Goal: Information Seeking & Learning: Check status

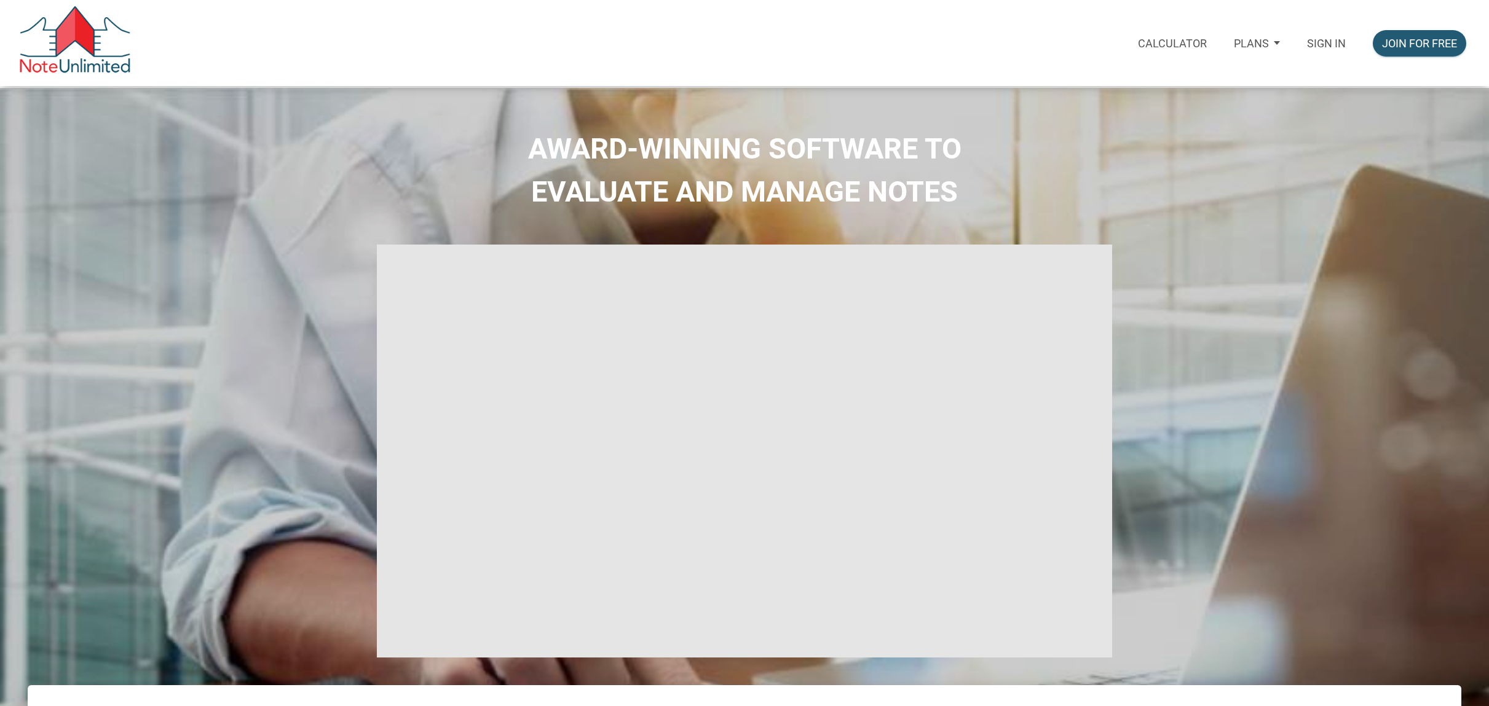
type input "Introduction to new features"
select select
click at [1315, 36] on div "Sign in" at bounding box center [1326, 43] width 66 height 45
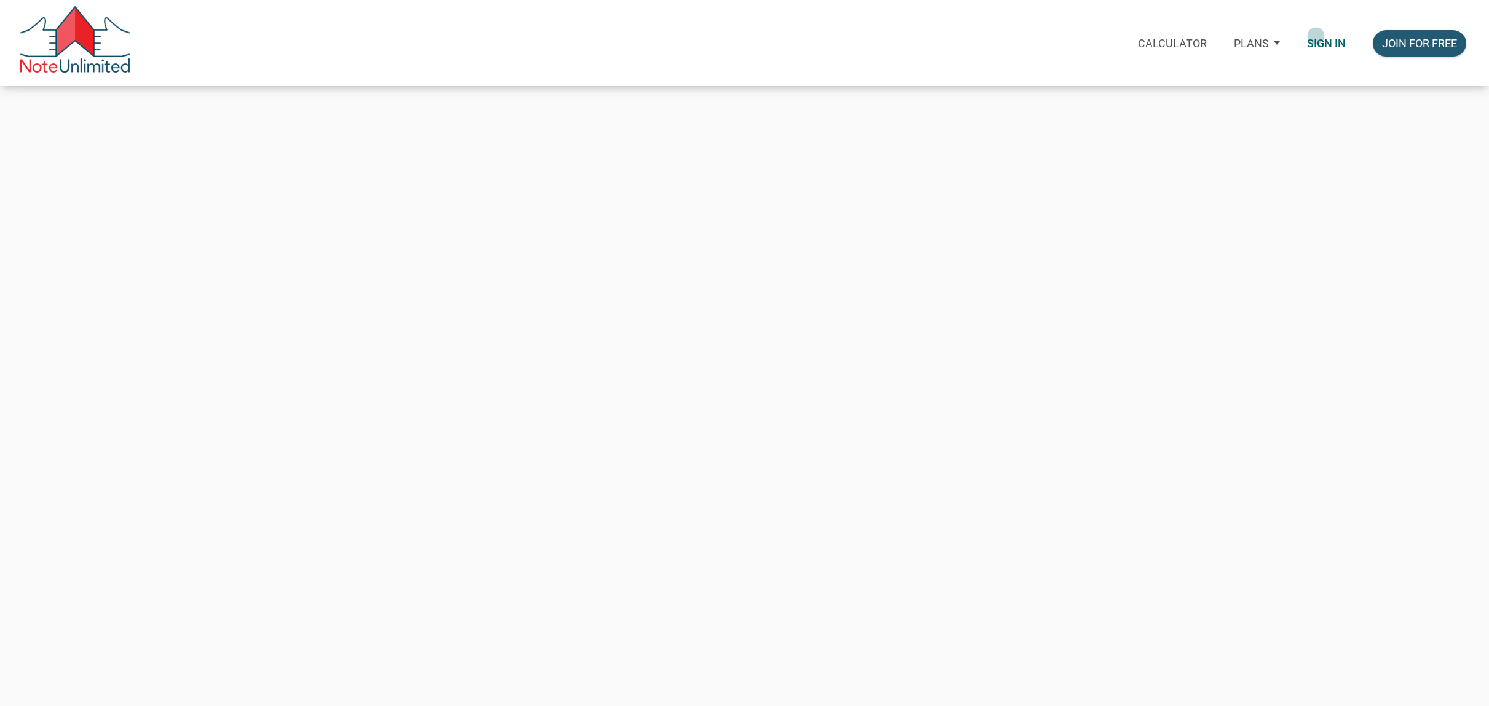
click at [1333, 48] on p "Sign in" at bounding box center [1326, 43] width 39 height 13
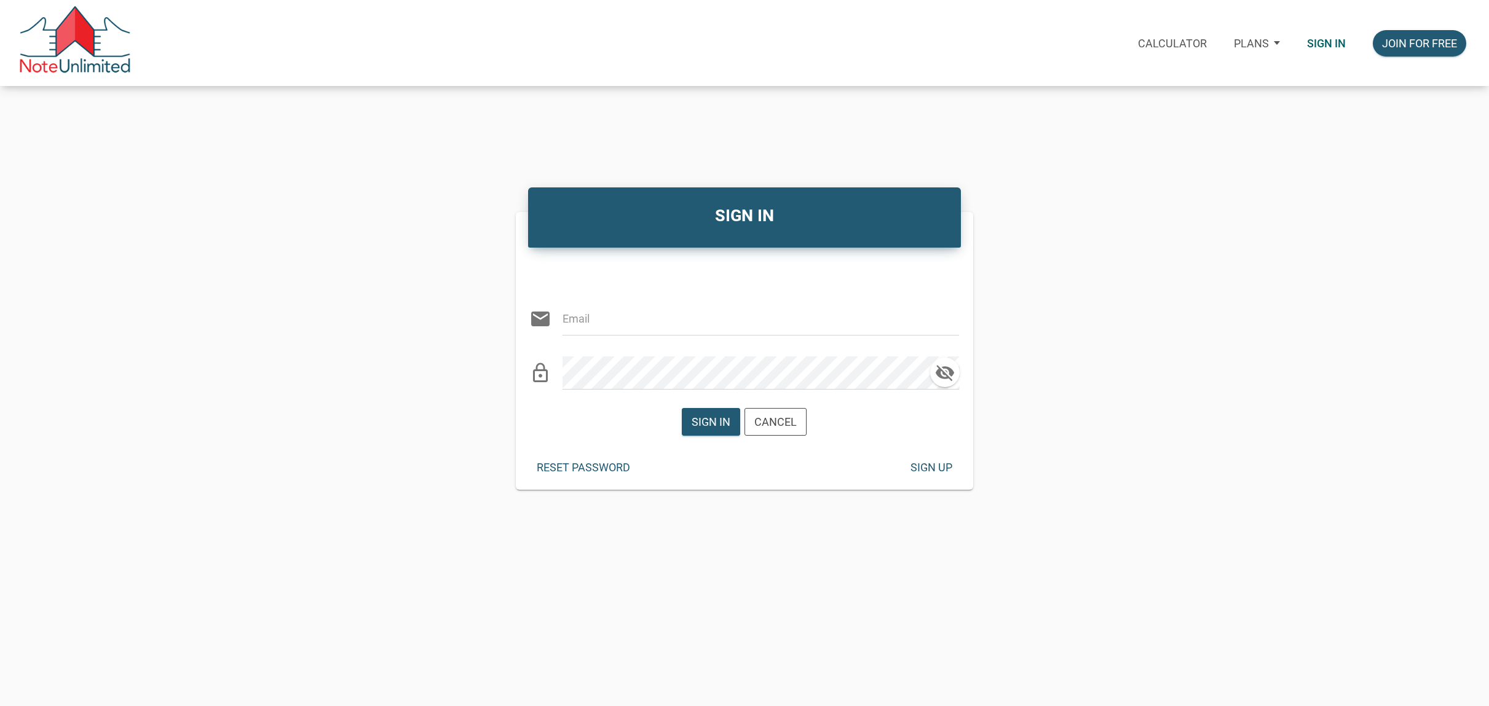
type input "kendra@kendratoddgroup.com"
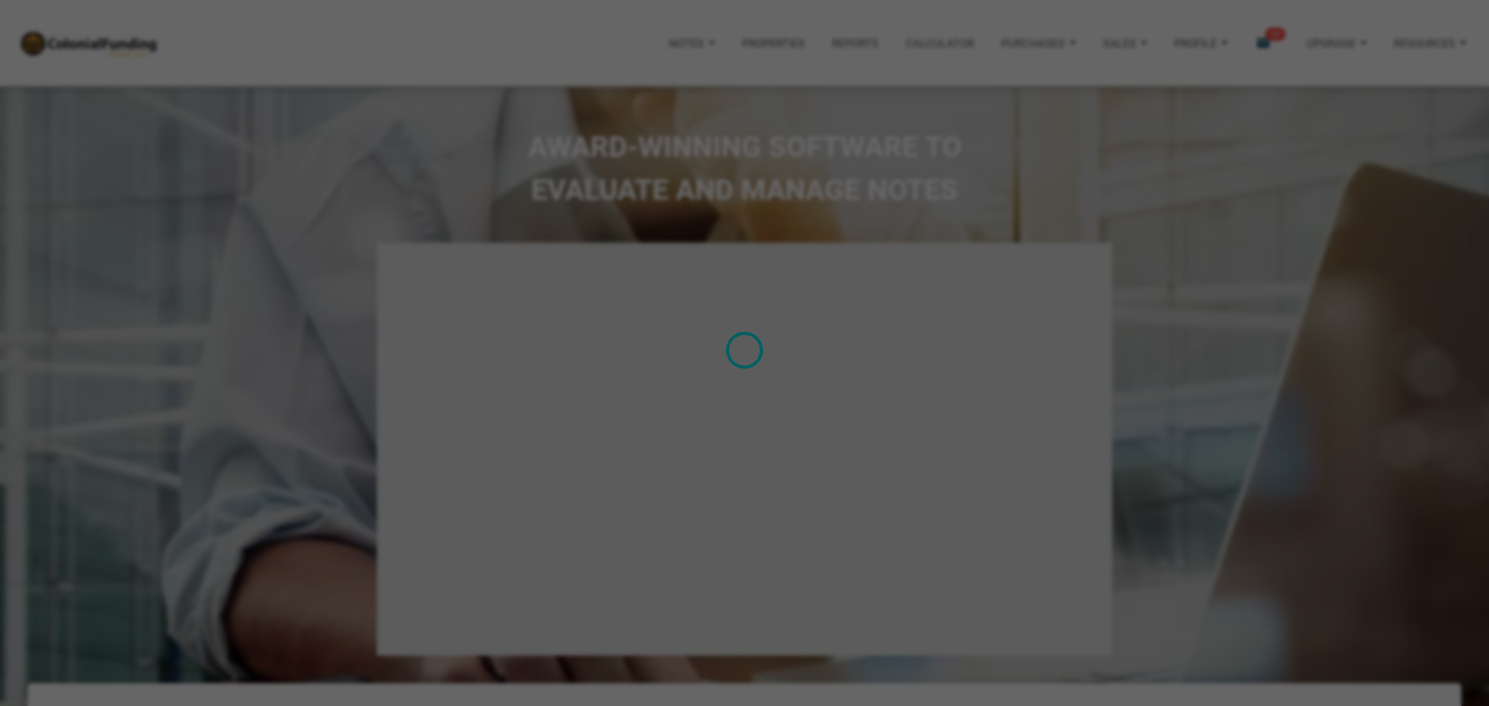
type input "Introduction to new features"
select select
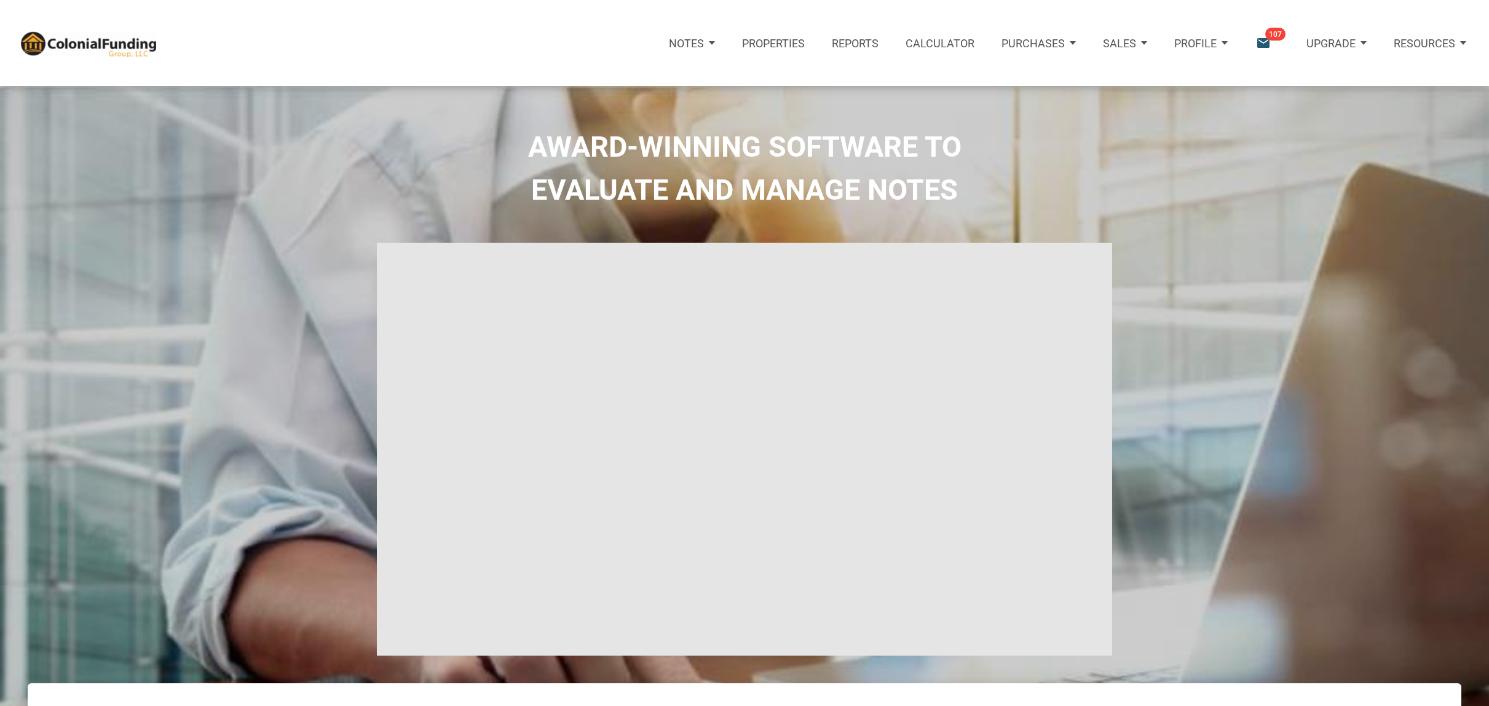
click at [767, 45] on p "Properties" at bounding box center [773, 43] width 63 height 13
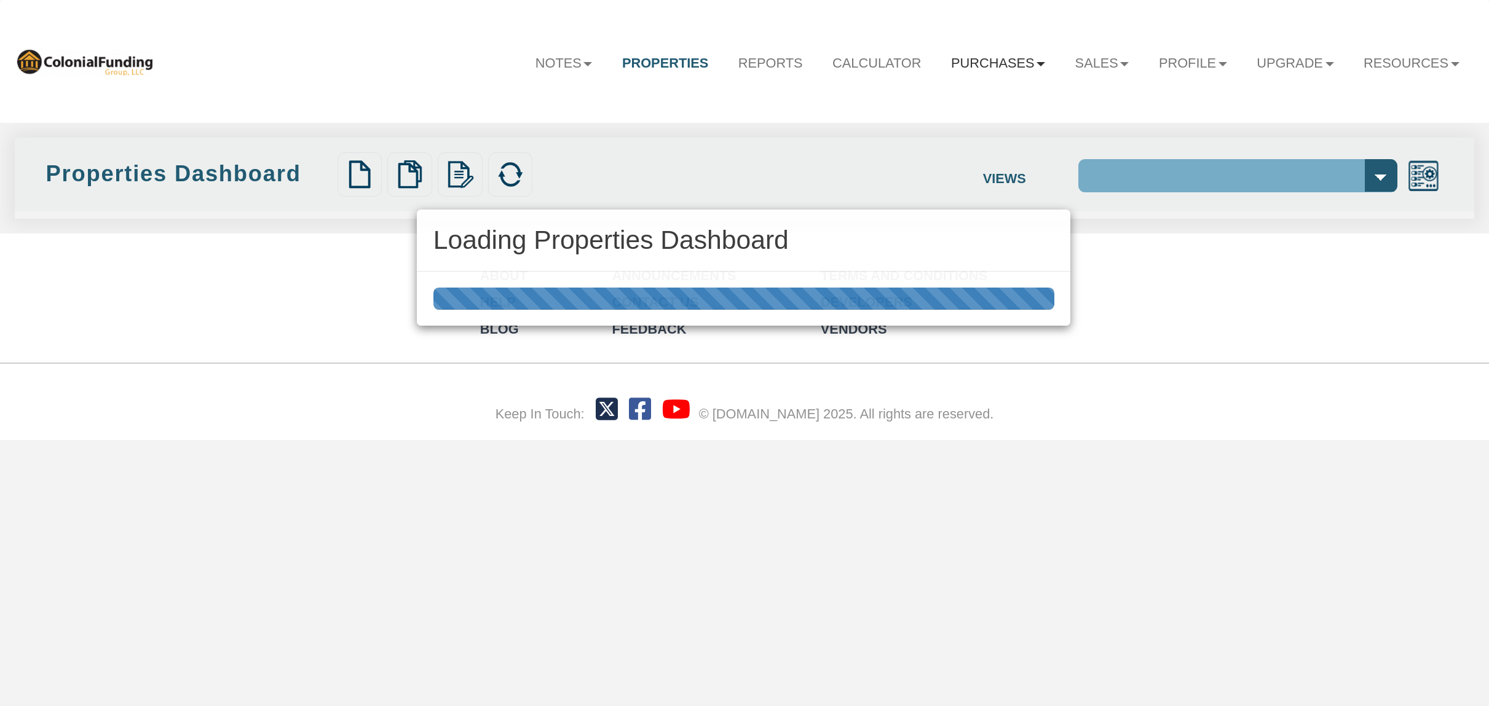
click at [1051, 74] on div "Loading Properties Dashboard" at bounding box center [744, 353] width 1489 height 706
click at [942, 64] on div "Loading Properties Dashboard" at bounding box center [744, 353] width 1489 height 706
click at [958, 63] on div "Loading Properties Dashboard" at bounding box center [744, 353] width 1489 height 706
select select "138"
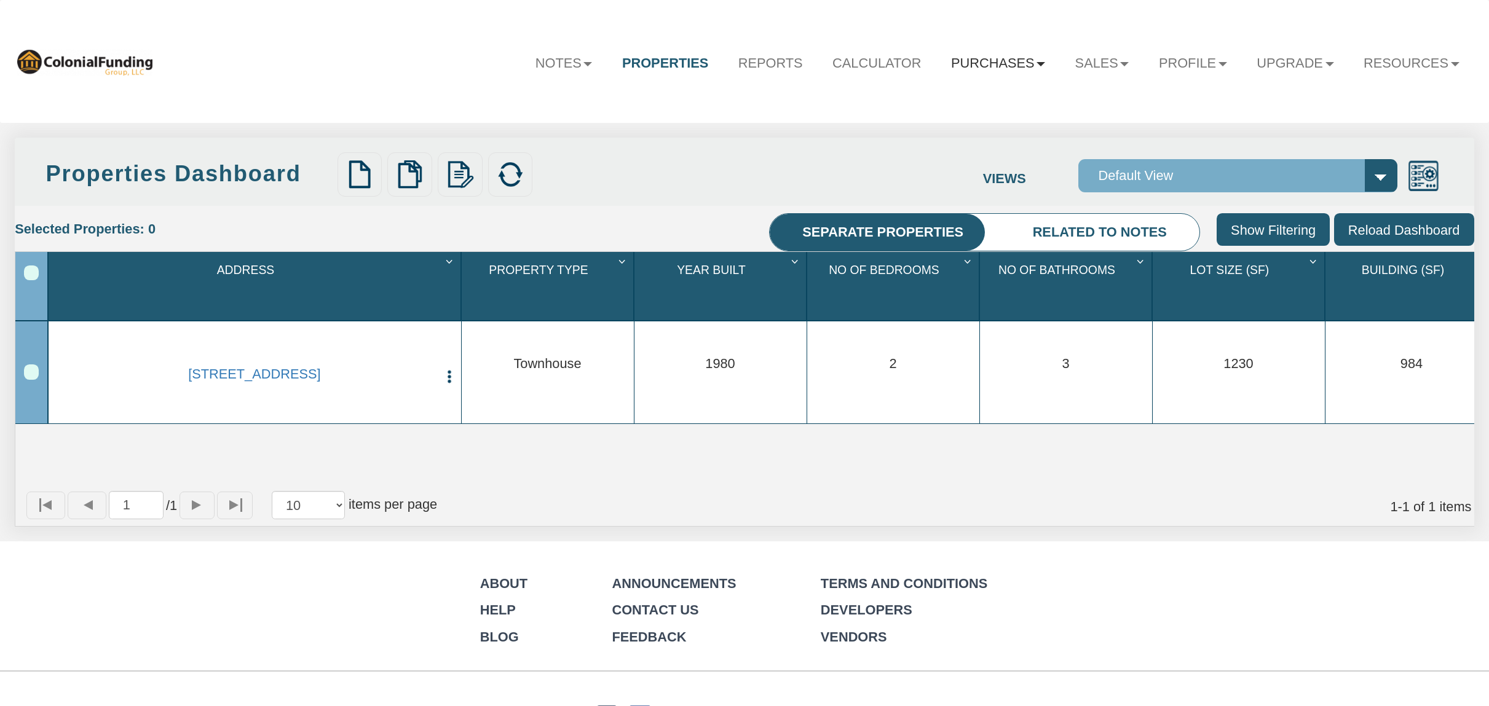
click at [958, 63] on link "Purchases" at bounding box center [998, 63] width 124 height 42
click at [923, 101] on link "Offers" at bounding box center [972, 103] width 173 height 26
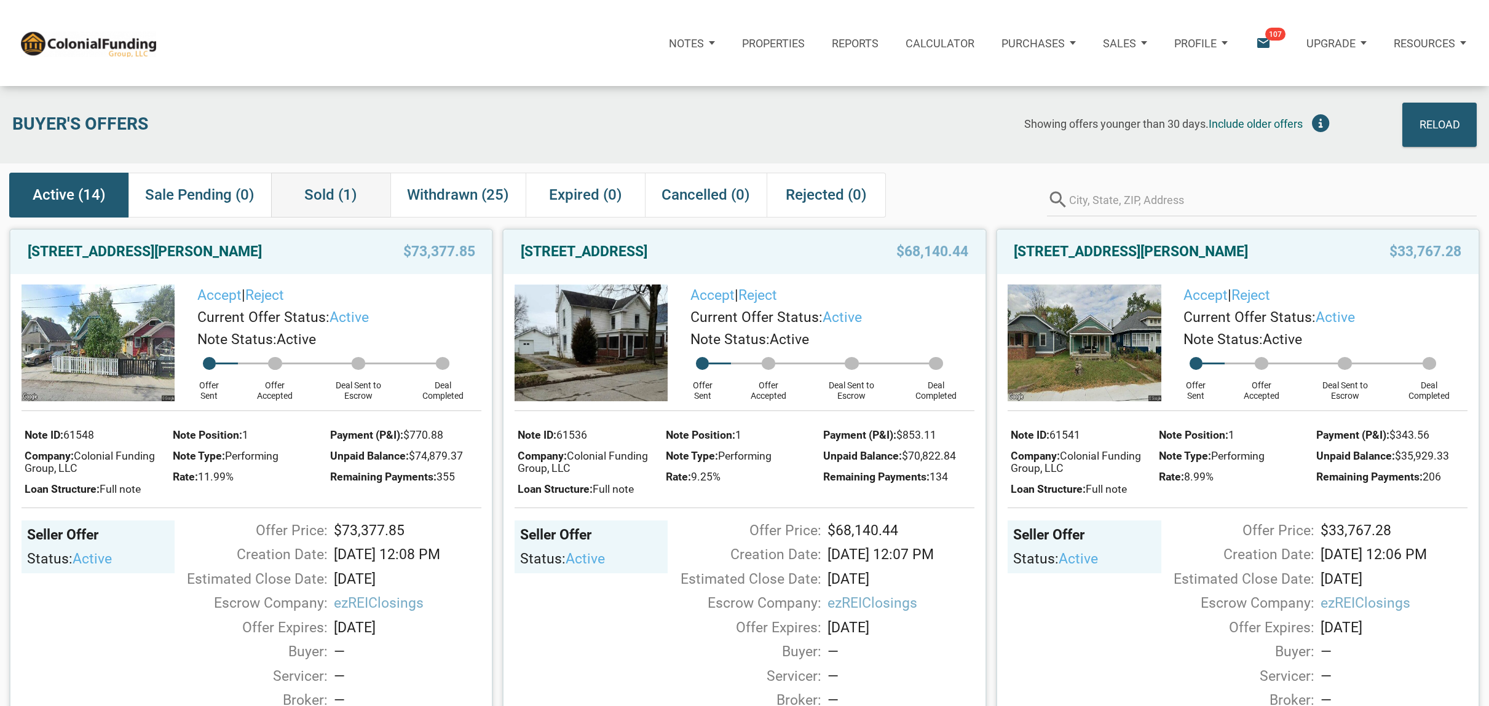
click at [324, 194] on span "Sold (1)" at bounding box center [330, 195] width 53 height 22
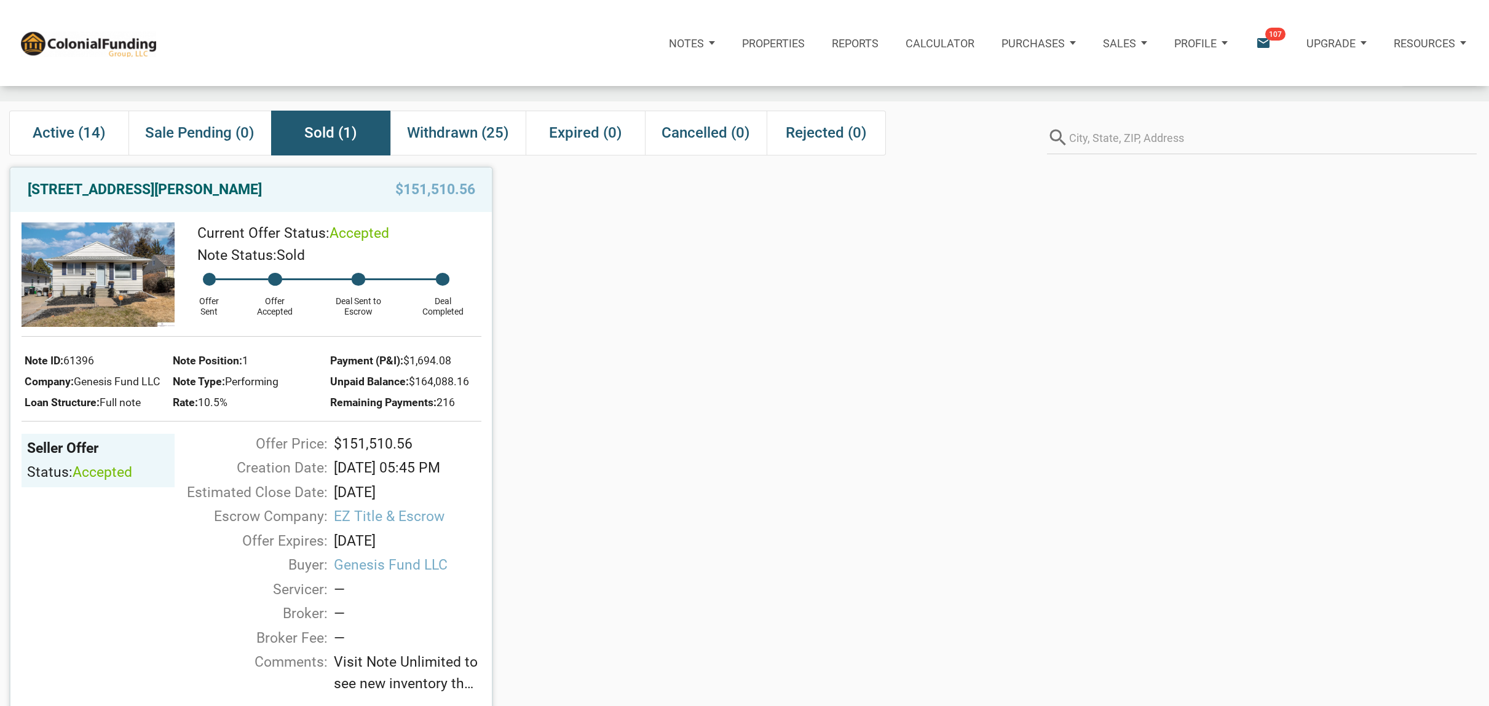
scroll to position [64, 0]
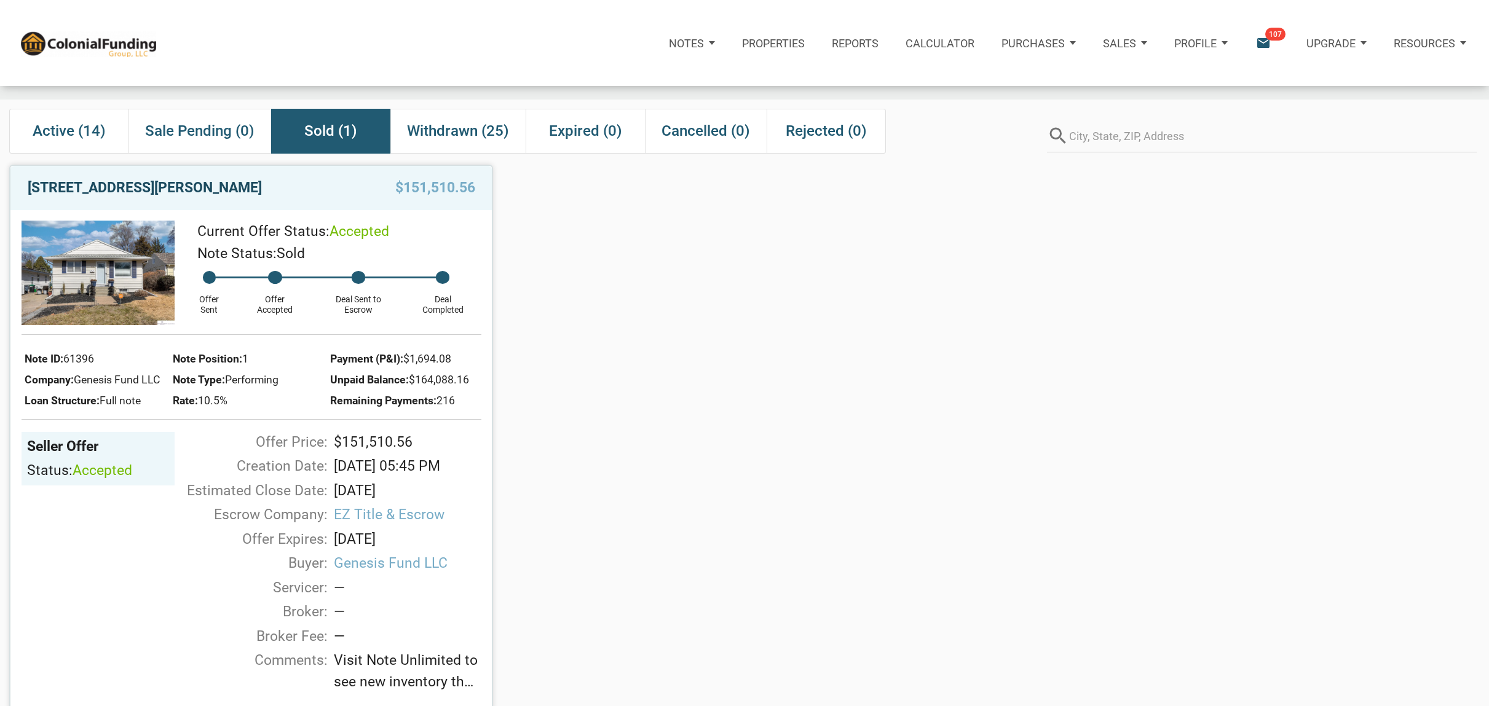
click at [168, 185] on link "[STREET_ADDRESS][PERSON_NAME]" at bounding box center [145, 188] width 234 height 22
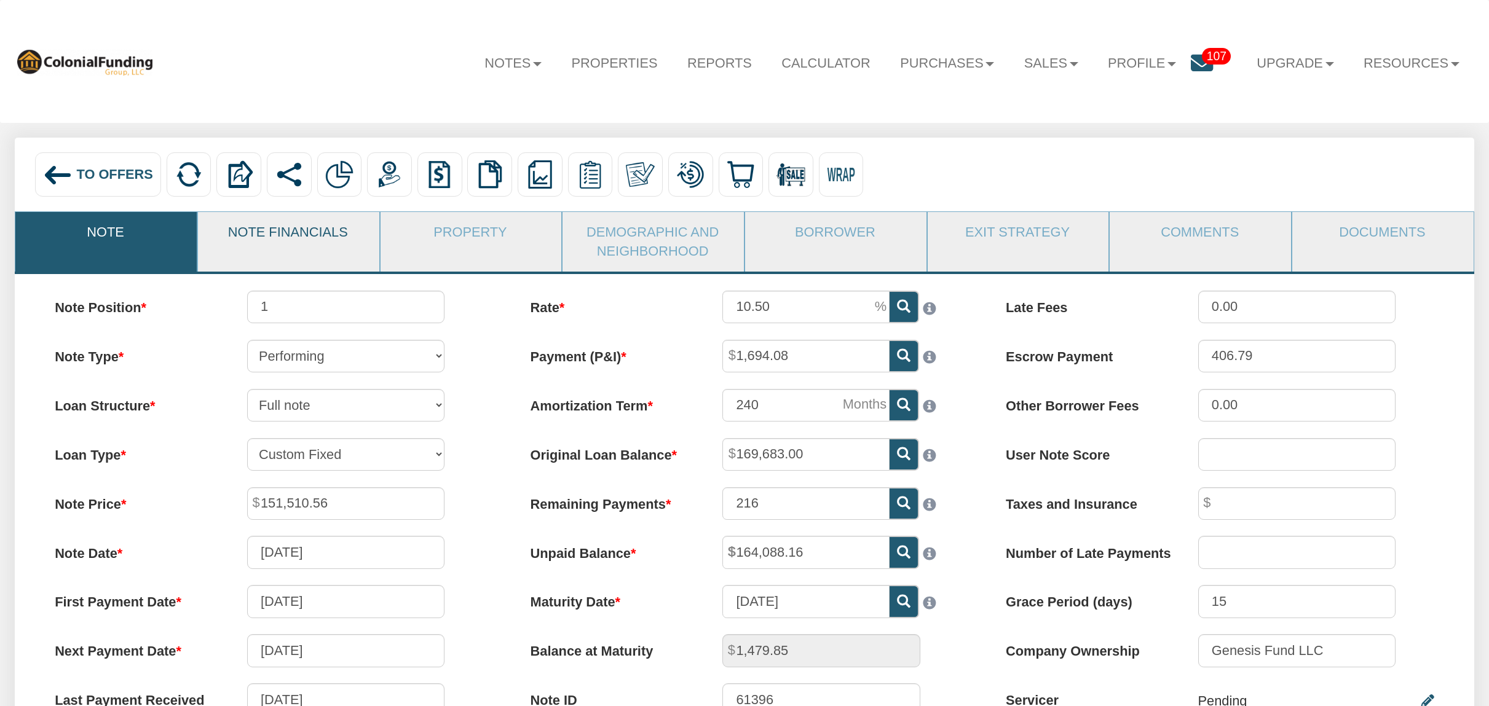
click at [274, 239] on link "Note Financials" at bounding box center [288, 232] width 180 height 41
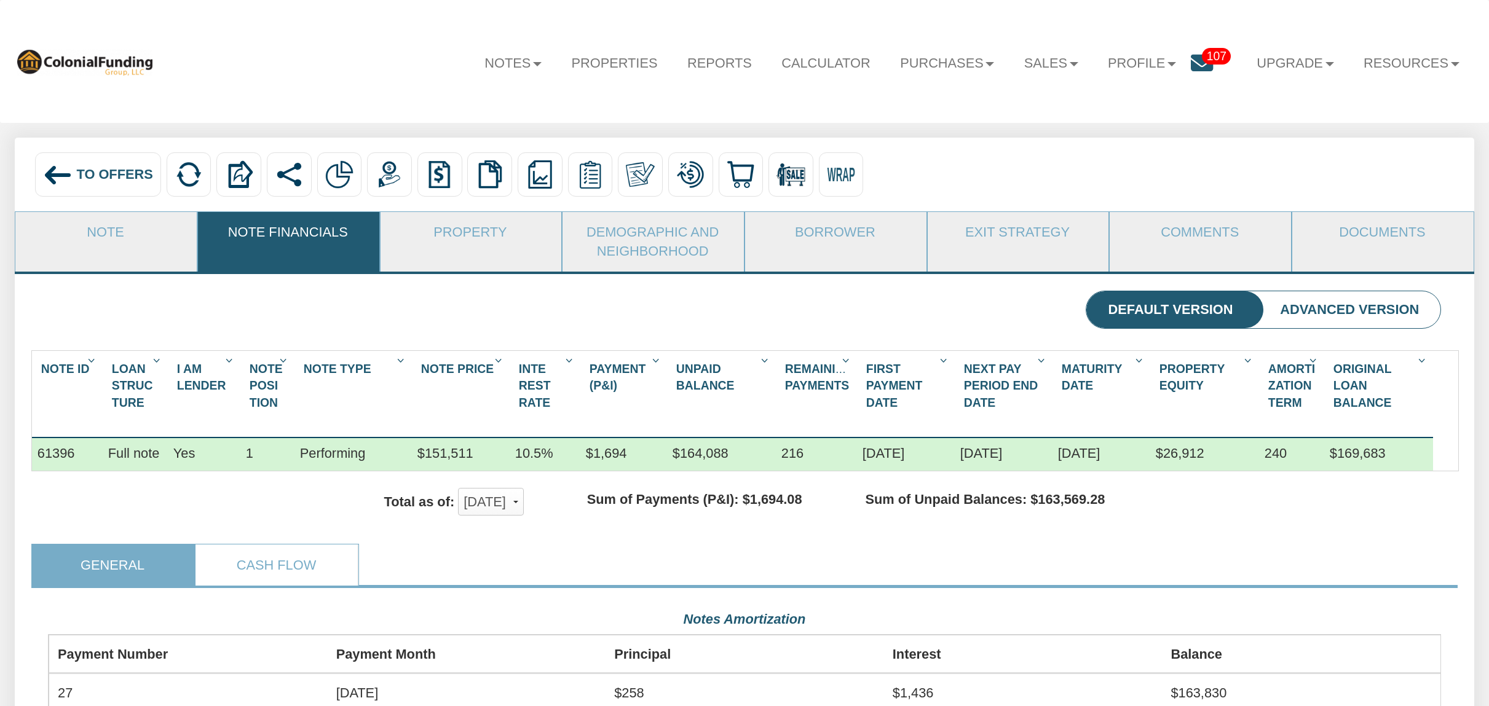
scroll to position [347, 1394]
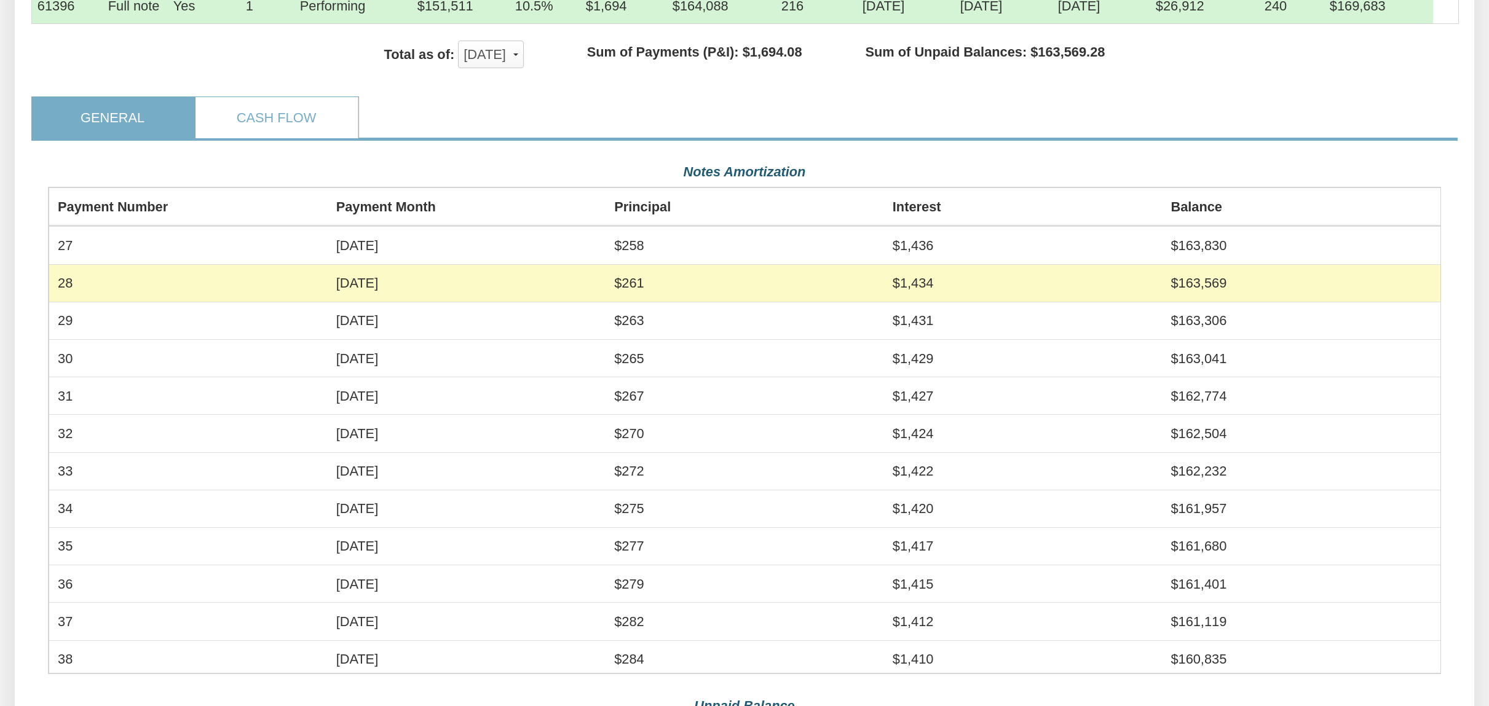
click at [446, 264] on td "Sep, 2025" at bounding box center [466, 282] width 278 height 37
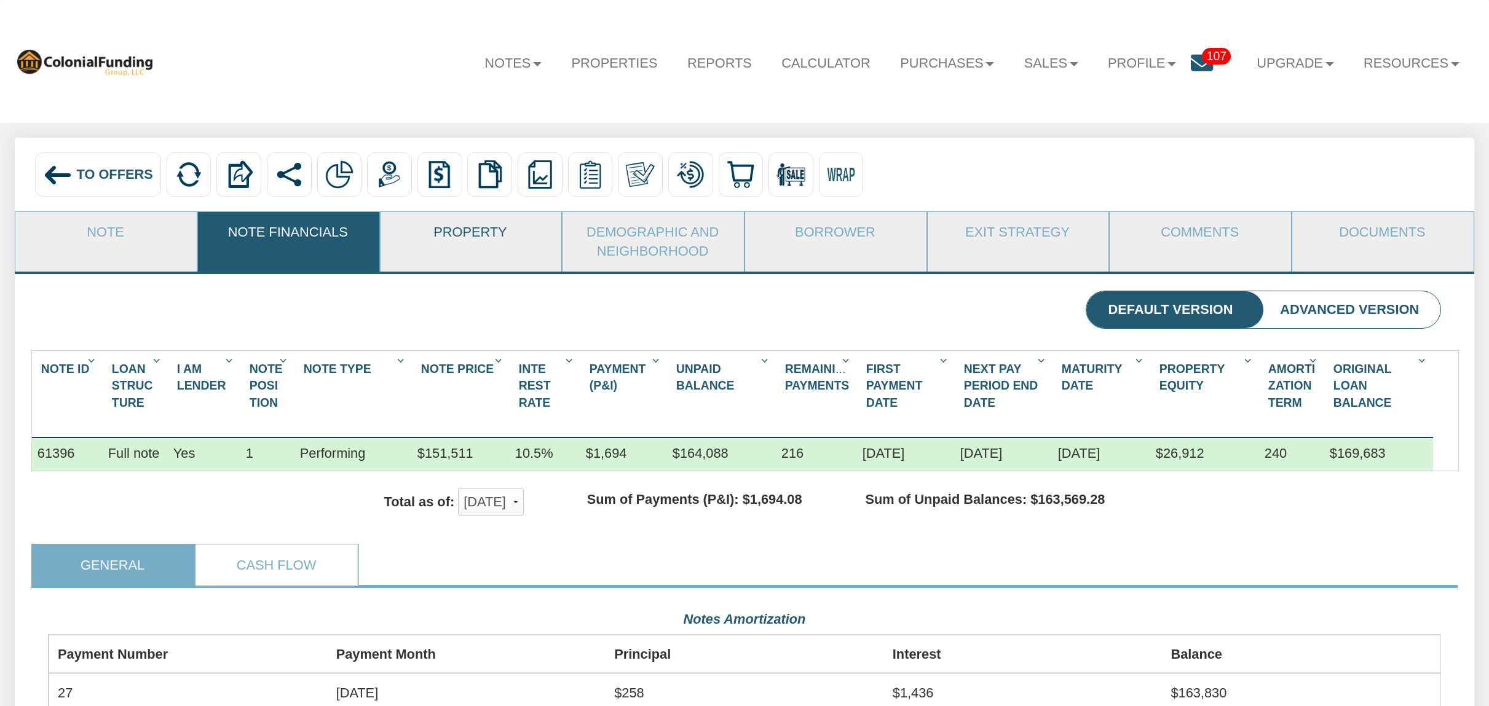
scroll to position [0, 0]
click at [448, 233] on link "Property" at bounding box center [471, 232] width 180 height 41
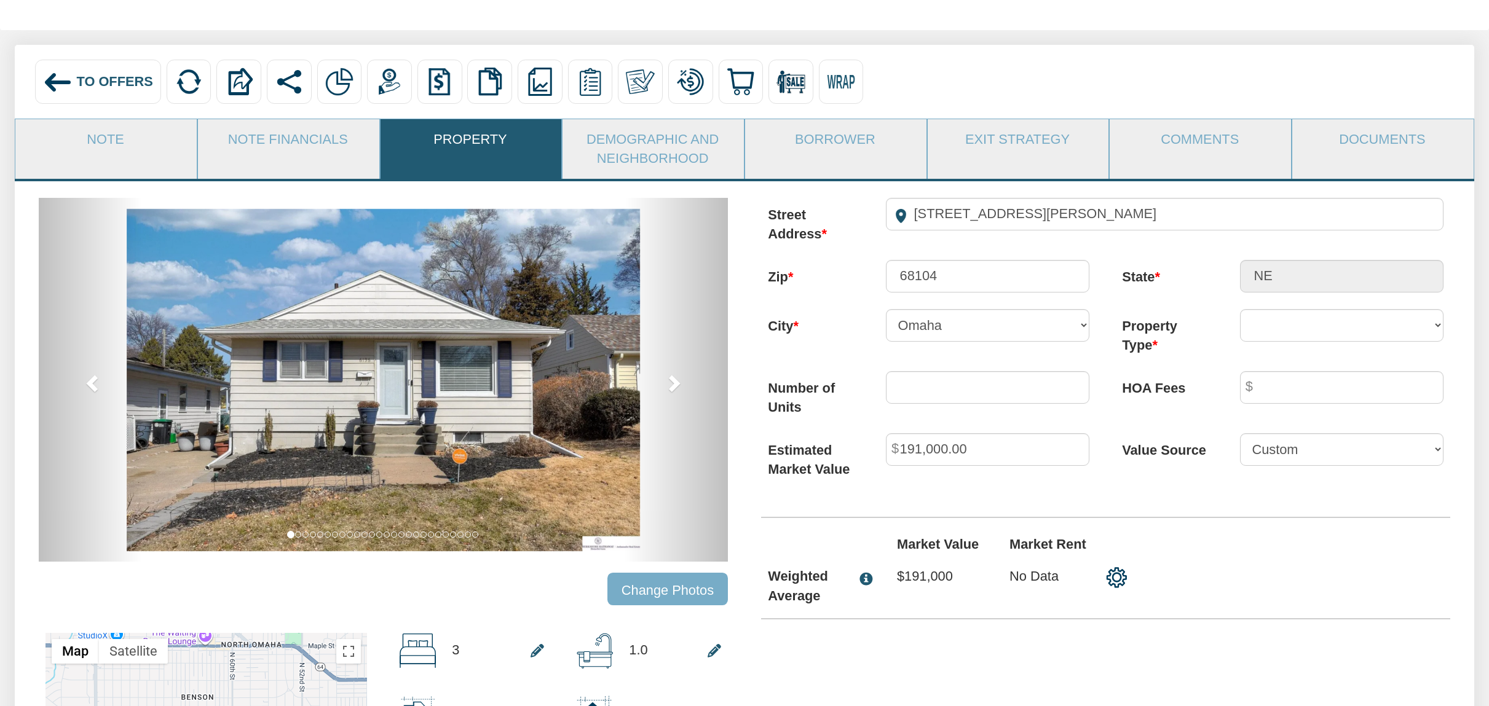
scroll to position [92, 0]
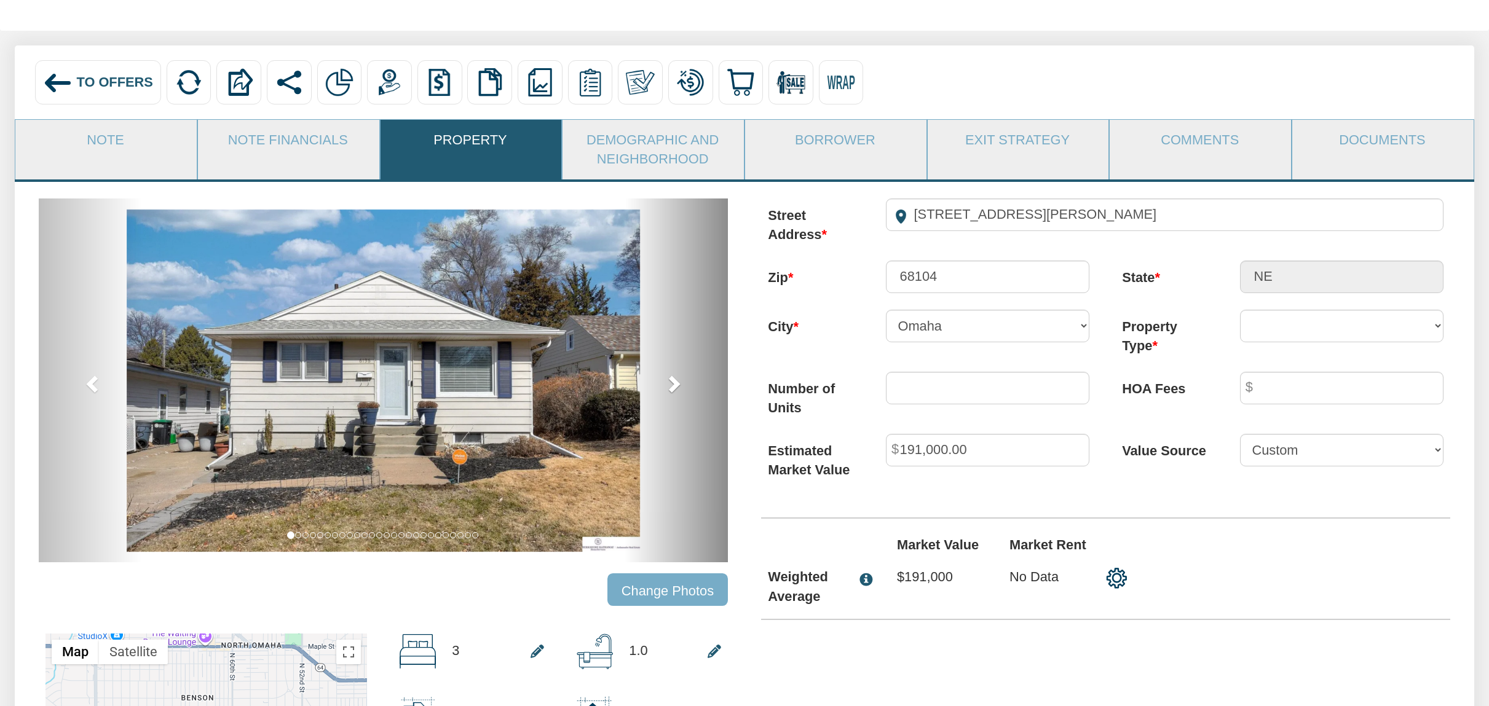
click at [678, 386] on span at bounding box center [673, 383] width 18 height 18
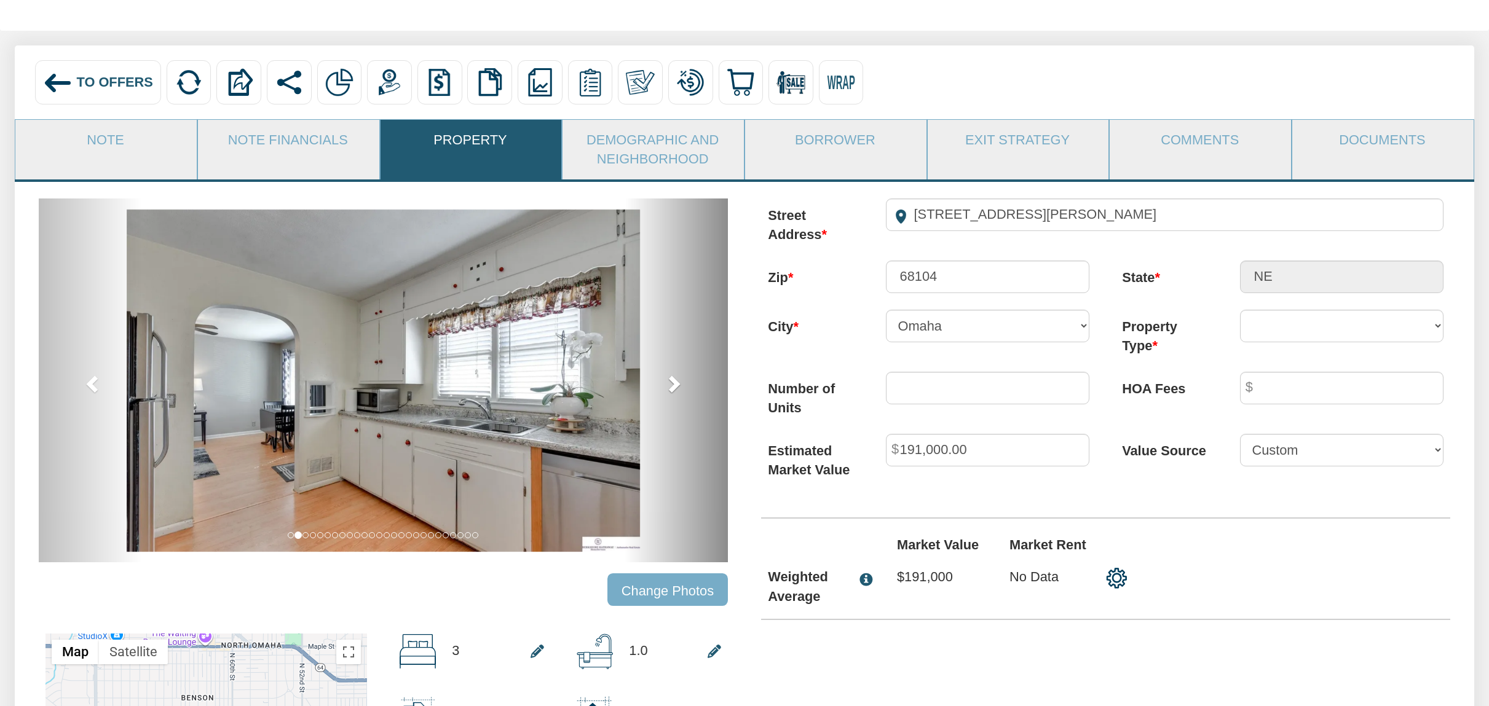
click at [678, 386] on span at bounding box center [673, 383] width 18 height 18
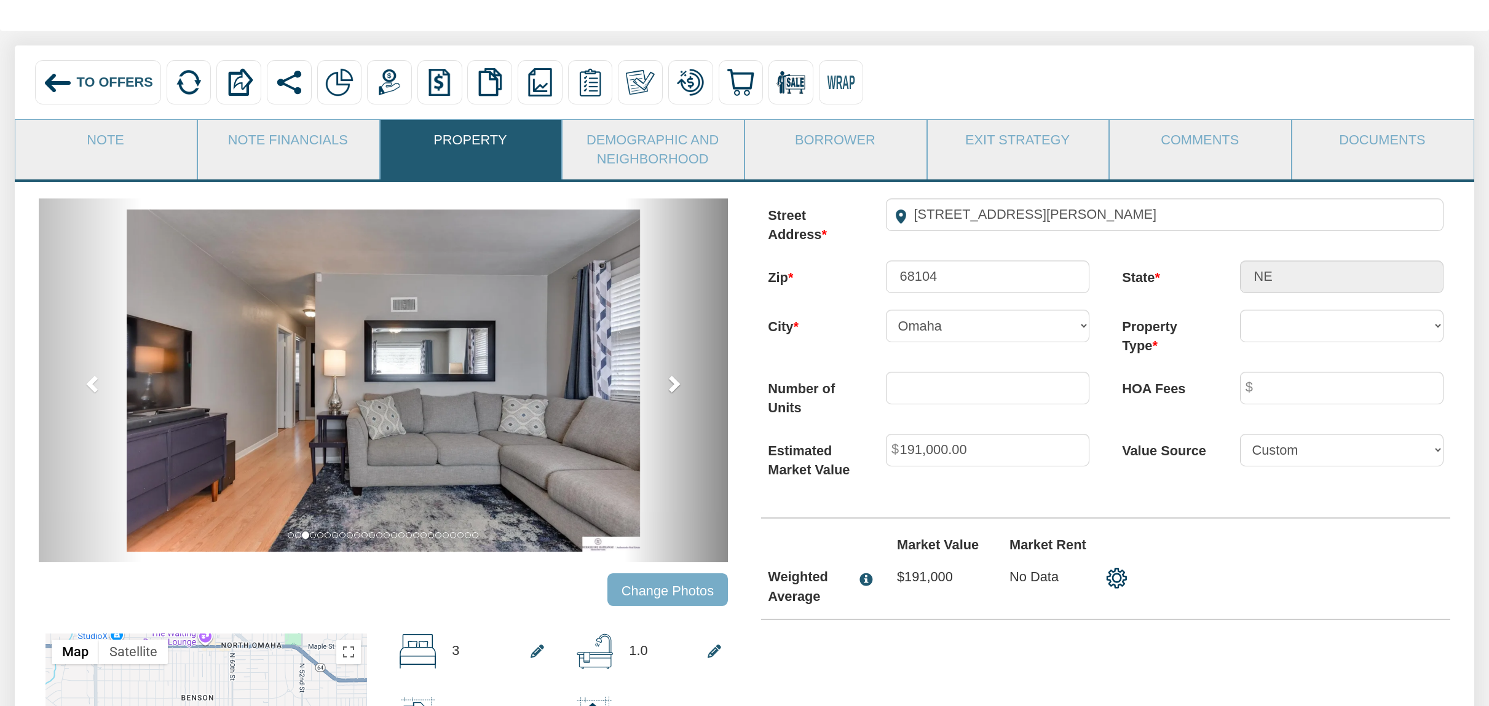
click at [678, 386] on span at bounding box center [673, 383] width 18 height 18
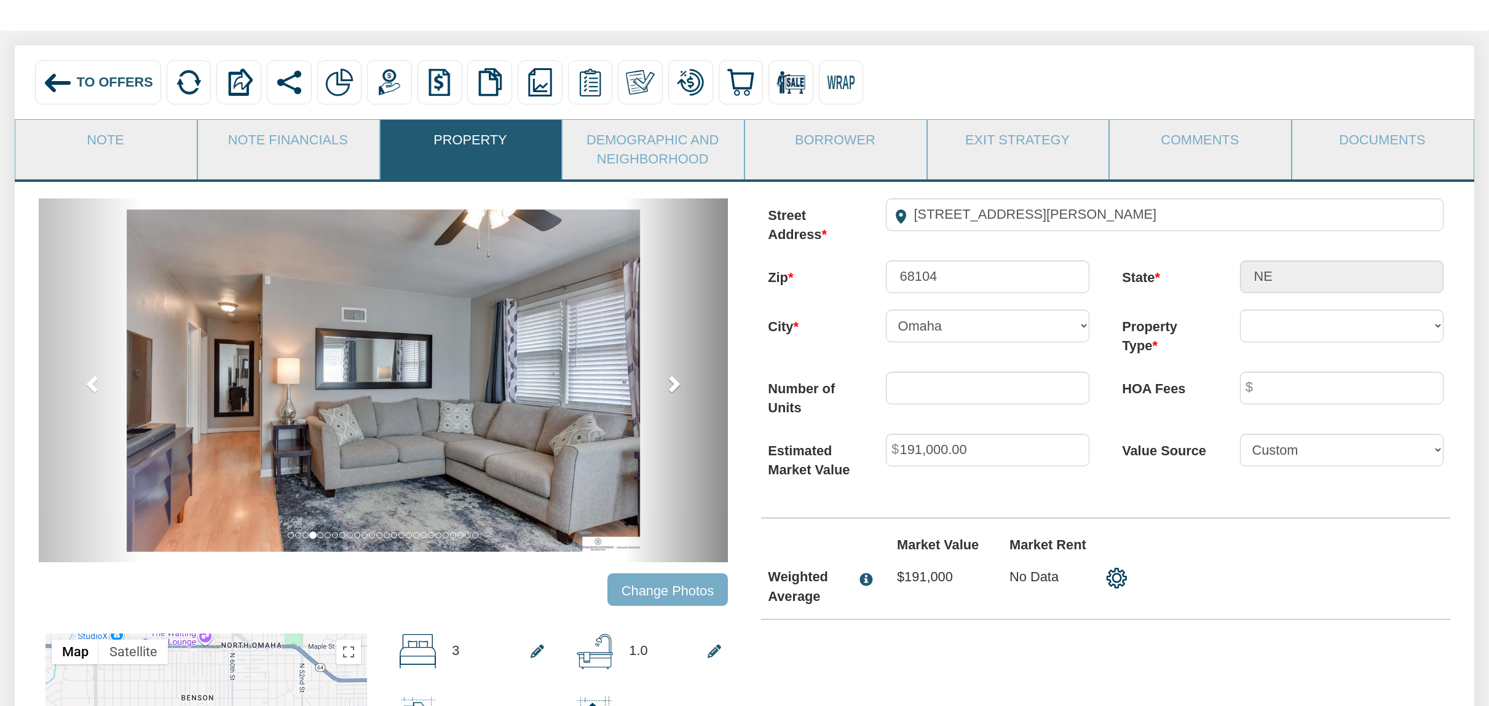
click at [678, 386] on span at bounding box center [673, 383] width 18 height 18
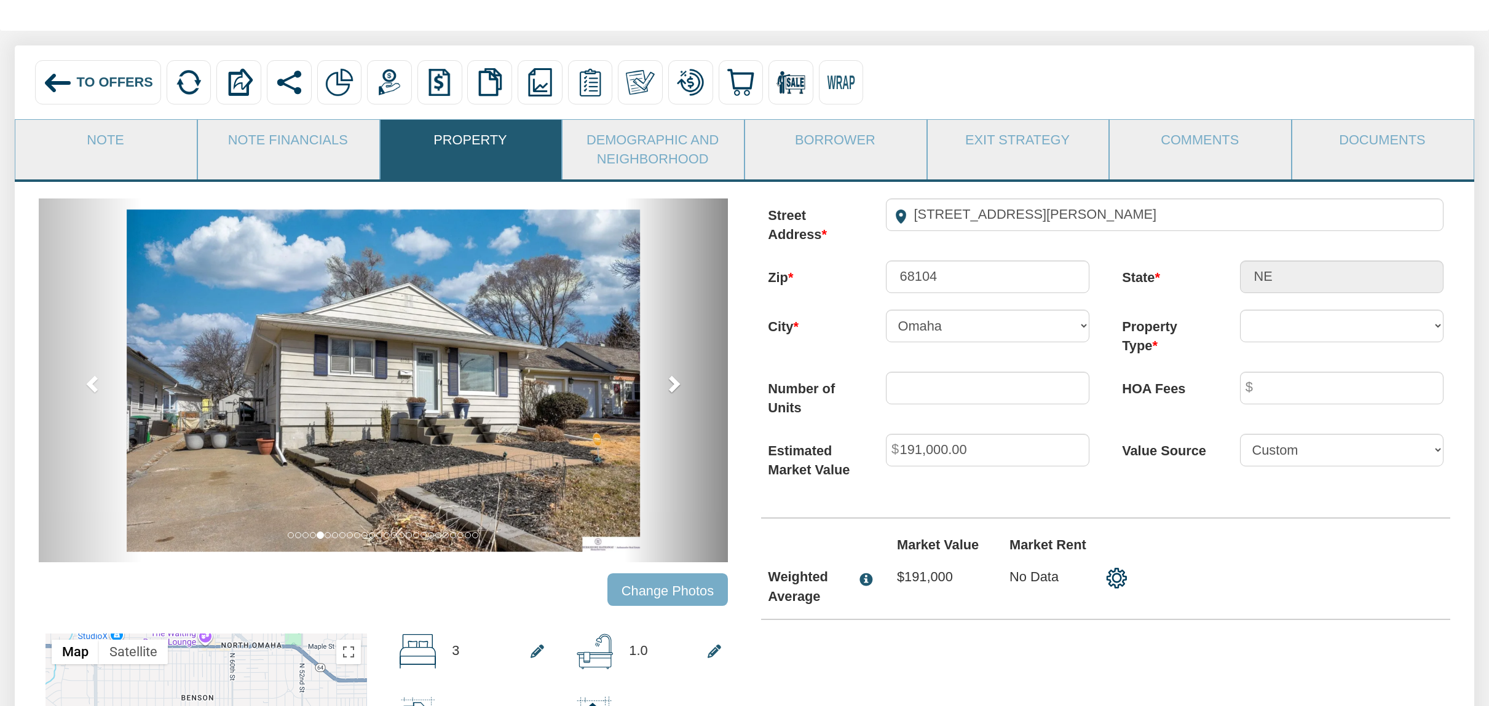
click at [678, 386] on span at bounding box center [673, 383] width 18 height 18
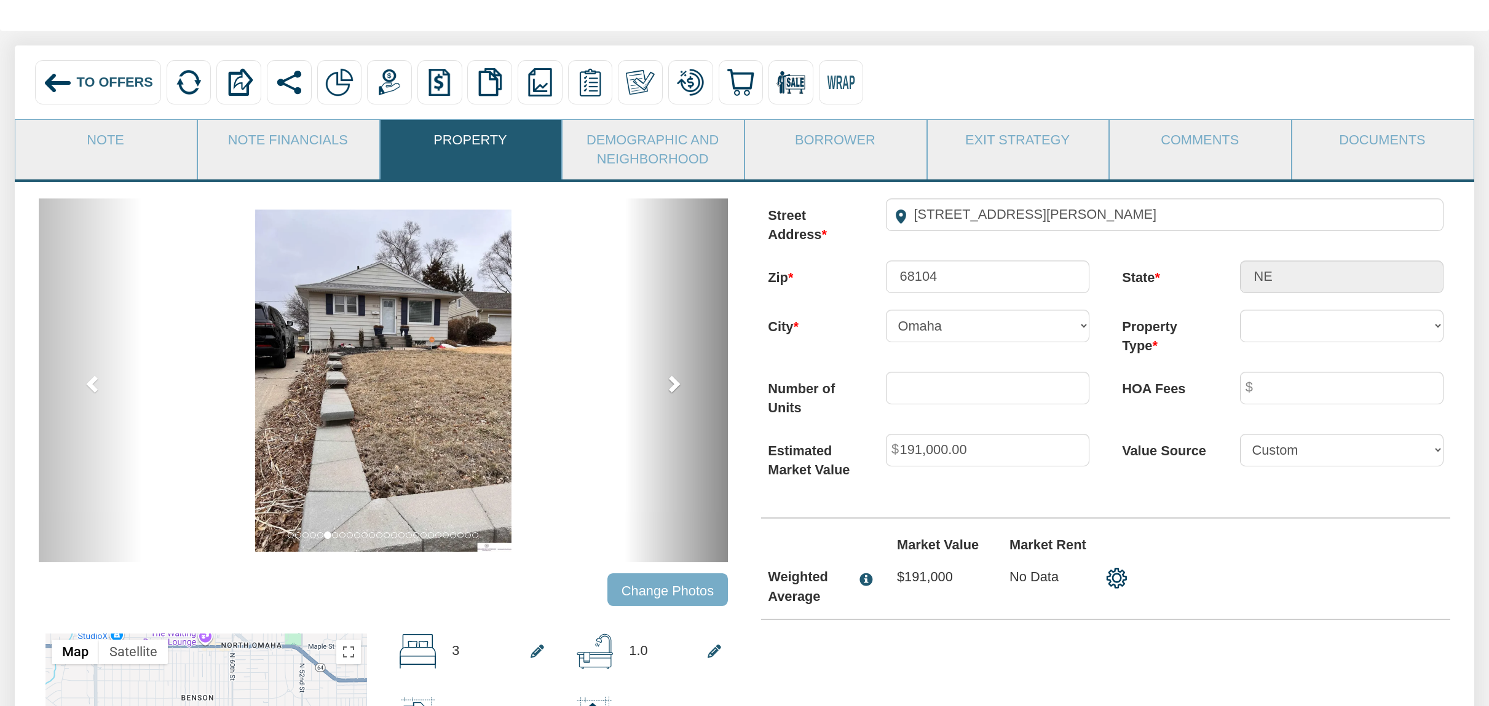
click at [678, 386] on span at bounding box center [673, 383] width 18 height 18
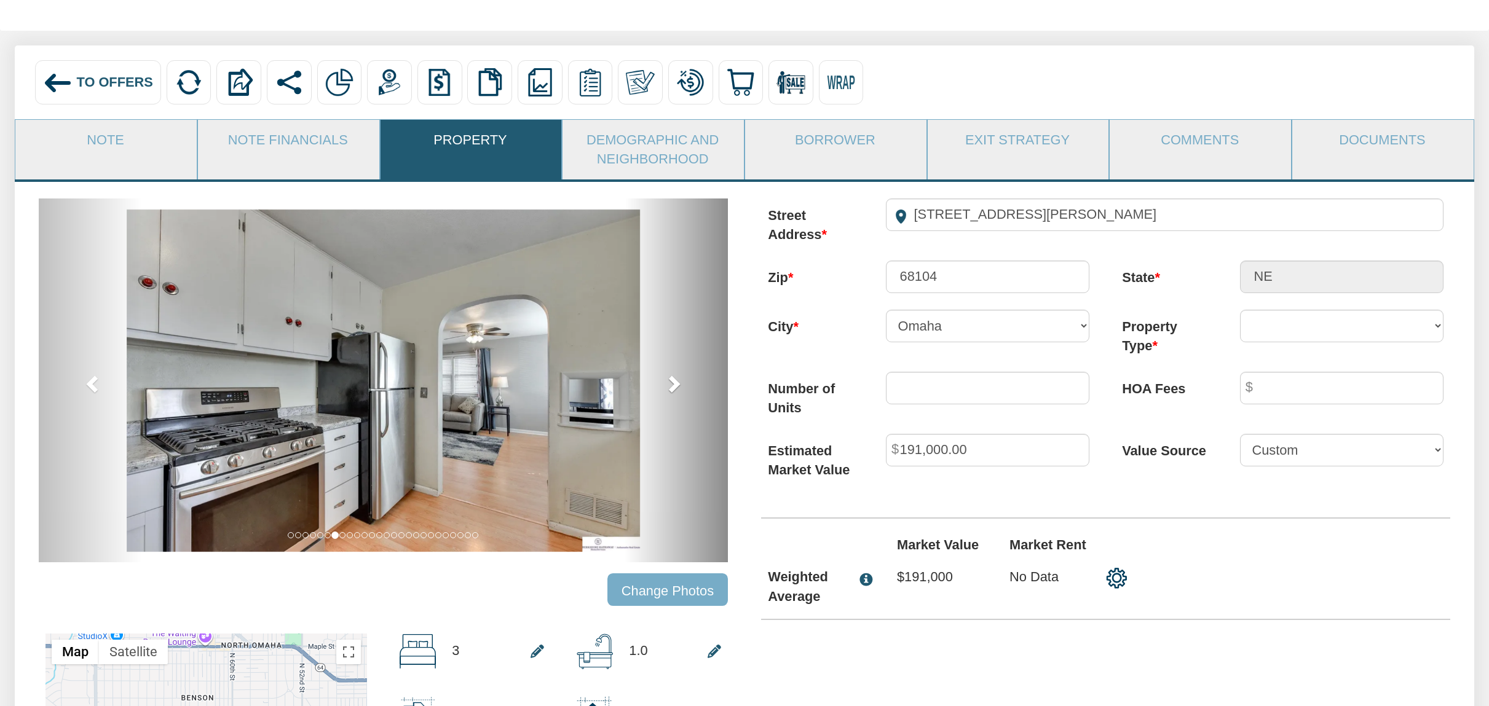
click at [678, 386] on span at bounding box center [673, 383] width 18 height 18
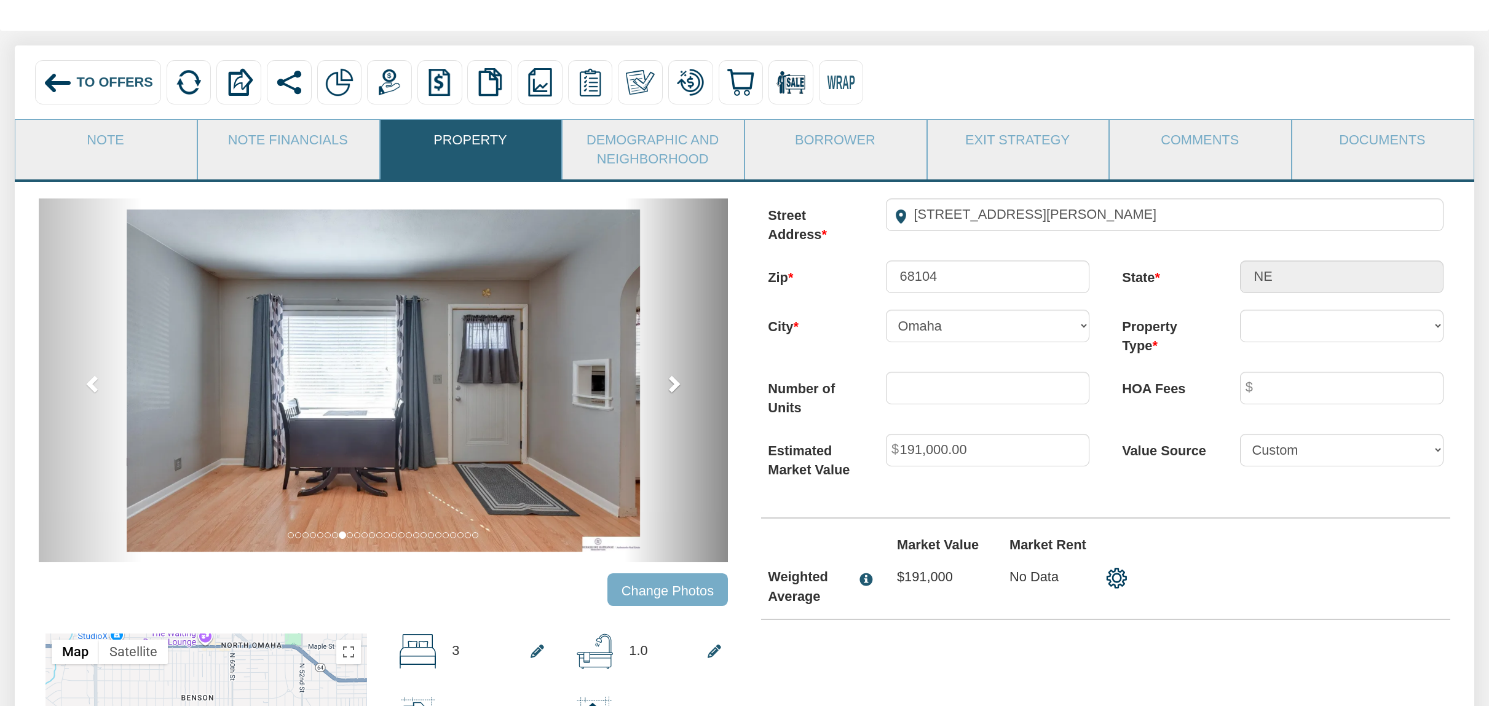
click at [678, 386] on span at bounding box center [673, 383] width 18 height 18
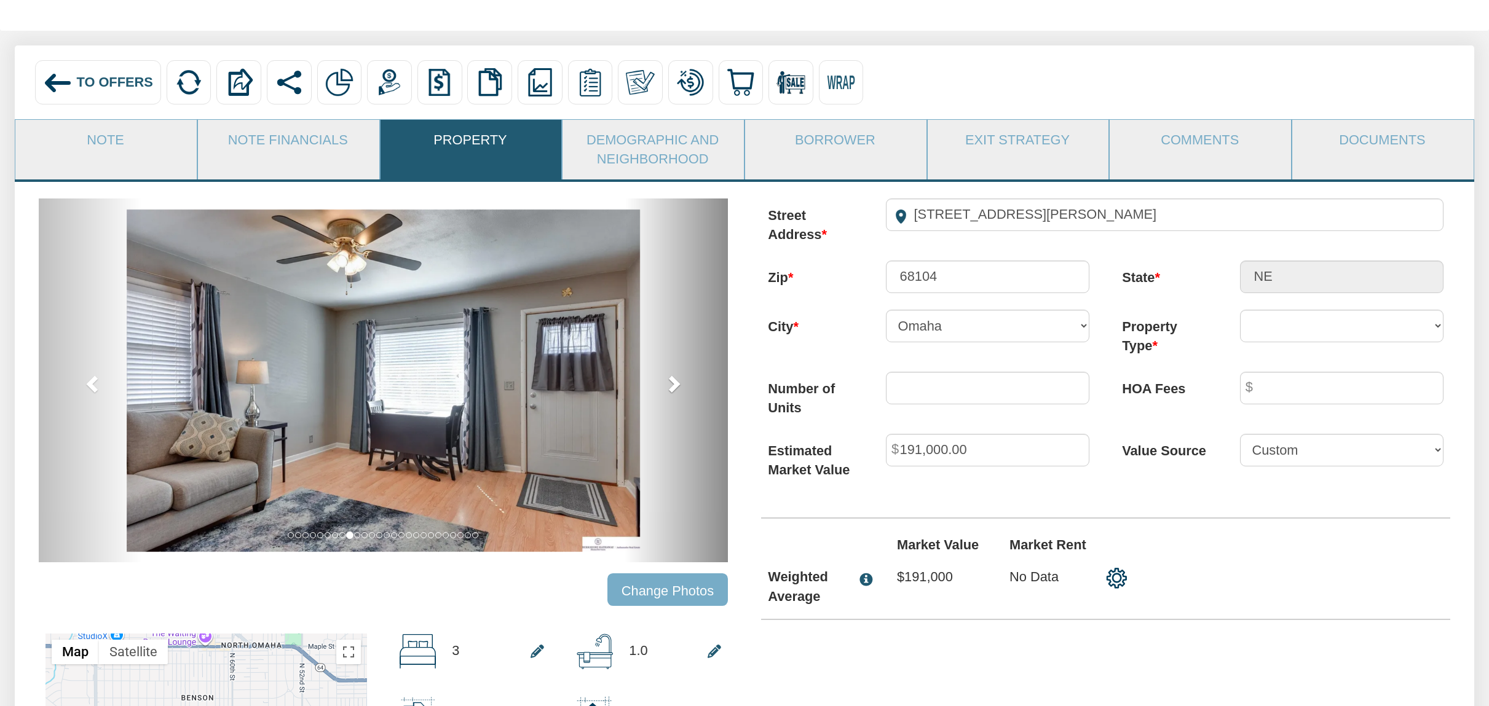
click at [678, 386] on span at bounding box center [673, 383] width 18 height 18
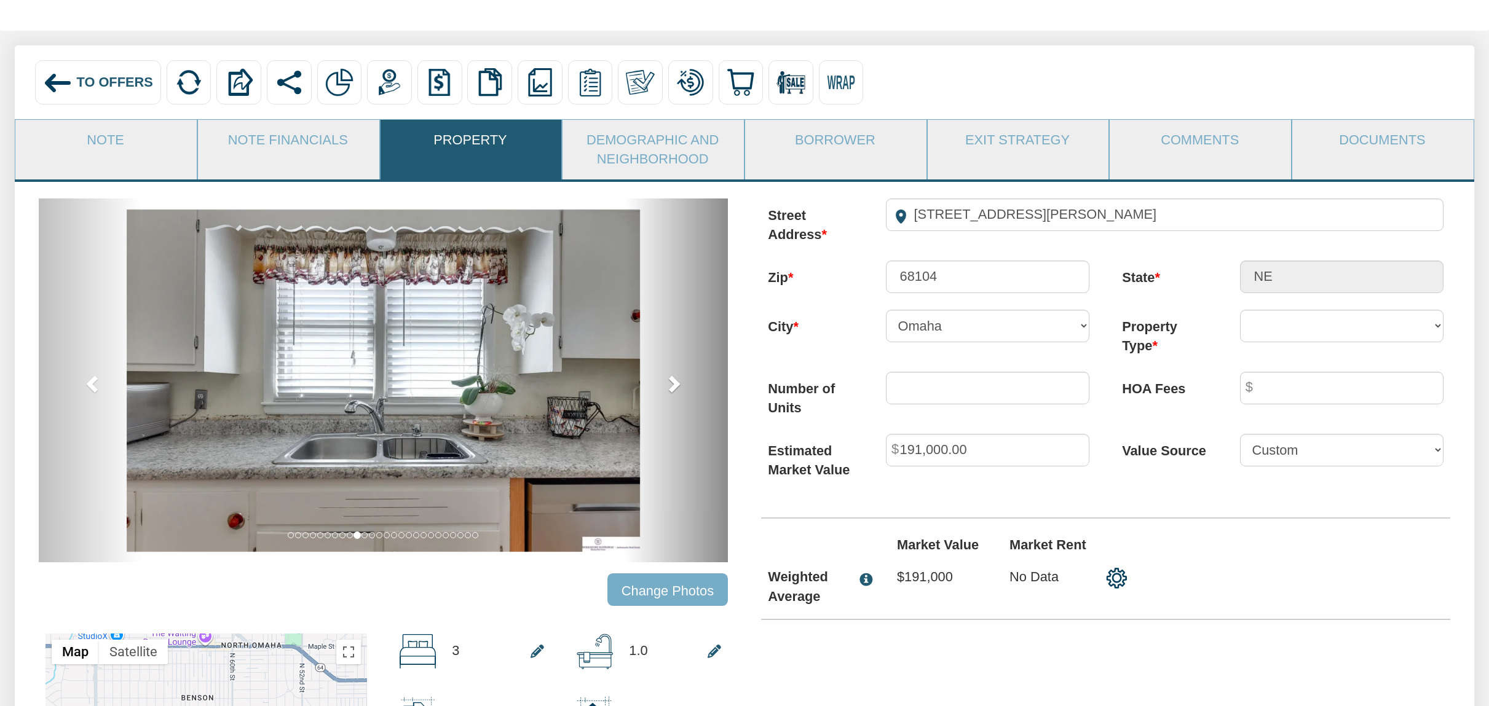
click at [678, 386] on span at bounding box center [673, 383] width 18 height 18
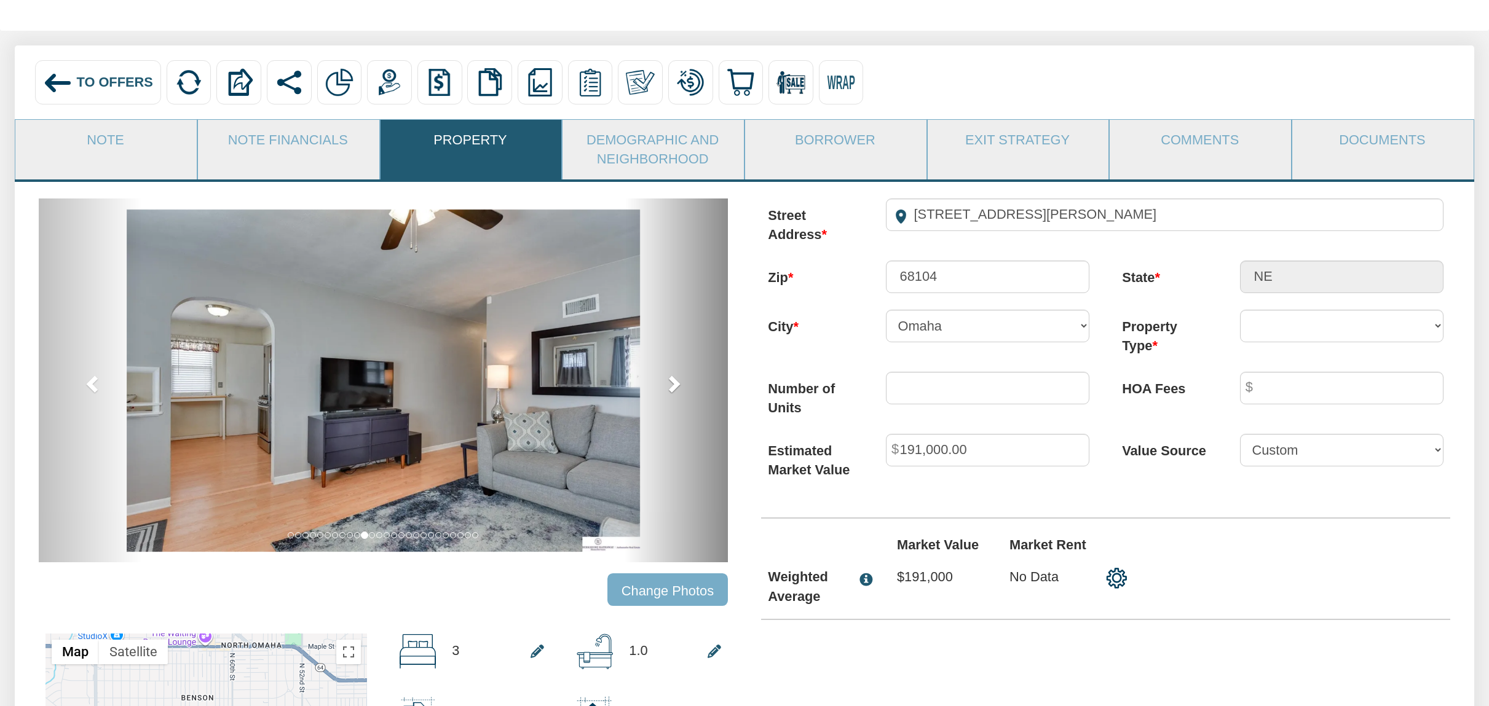
click at [678, 386] on span at bounding box center [673, 383] width 18 height 18
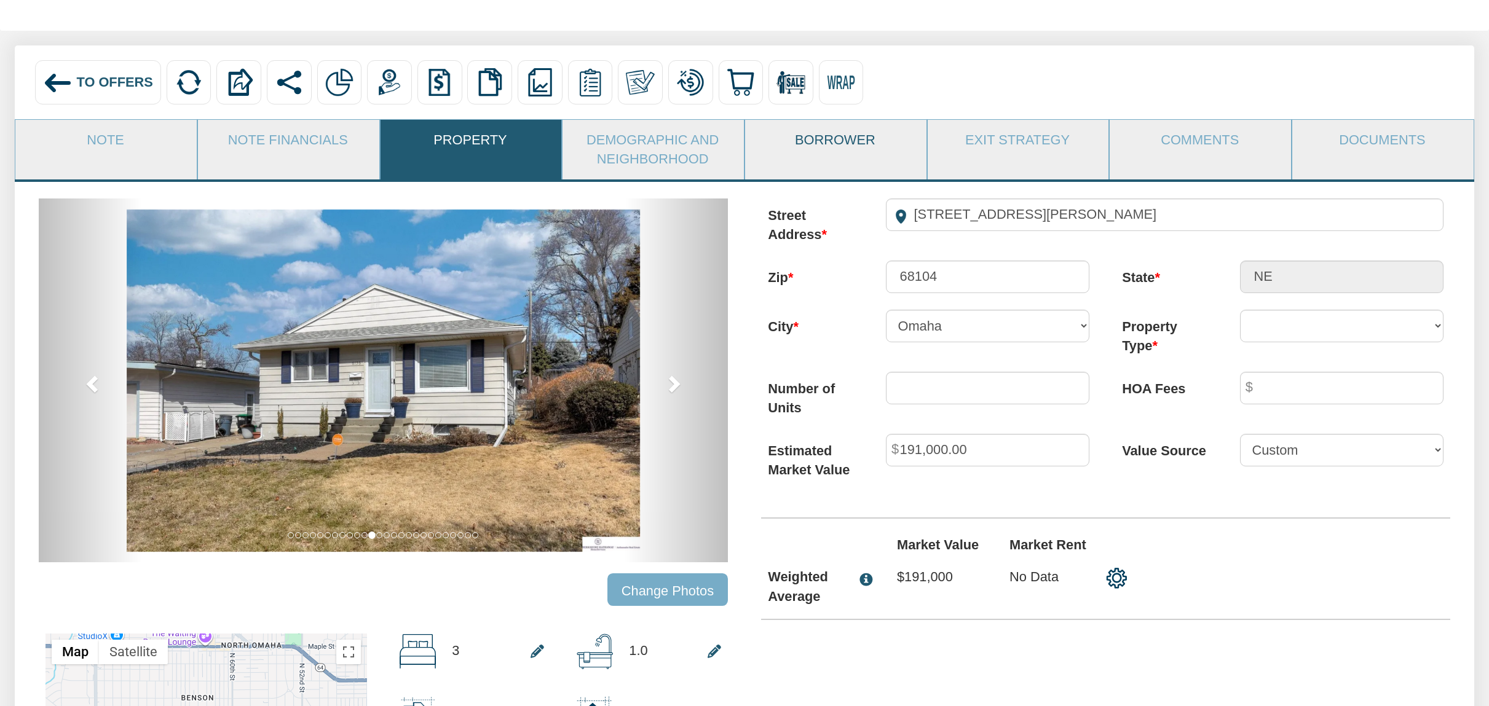
click at [846, 140] on link "Borrower" at bounding box center [835, 140] width 180 height 41
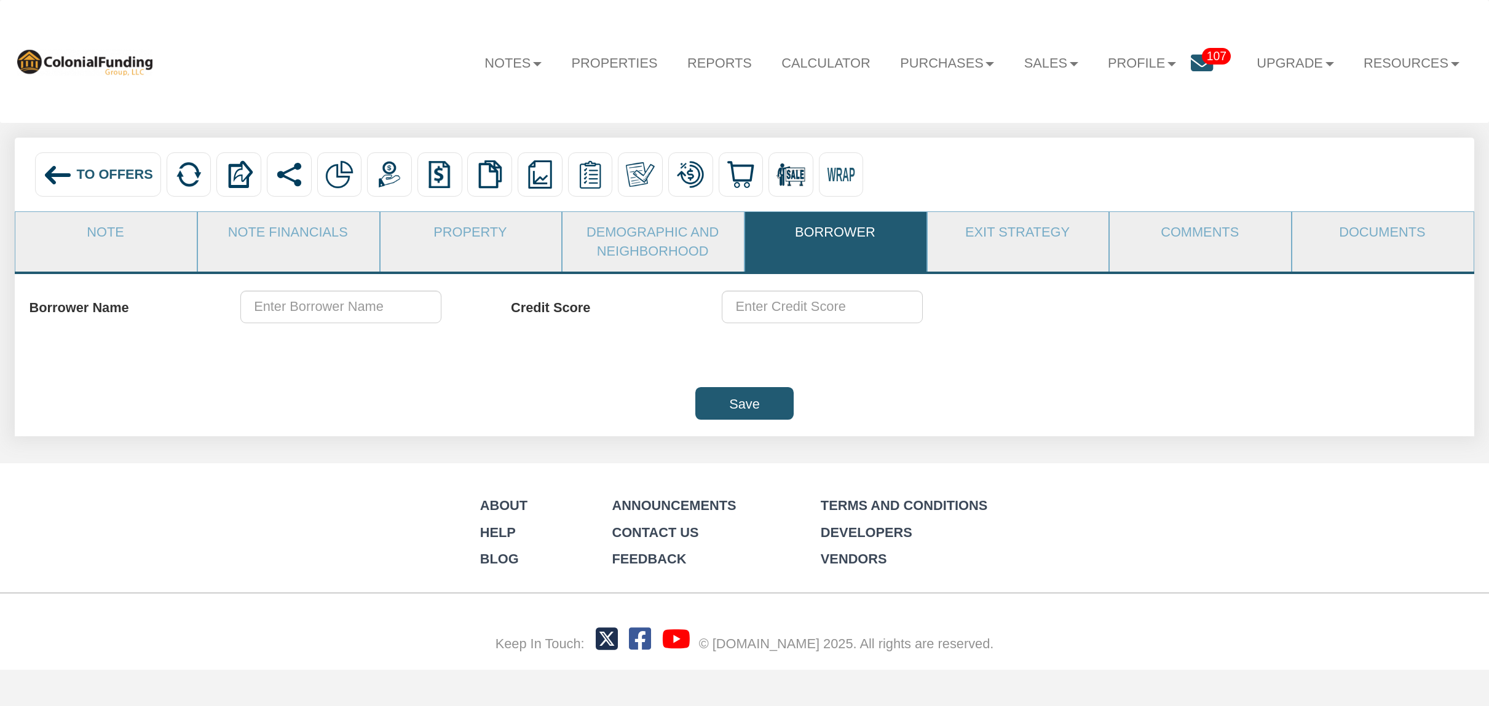
scroll to position [0, 0]
click at [1370, 231] on link "Documents" at bounding box center [1382, 232] width 180 height 41
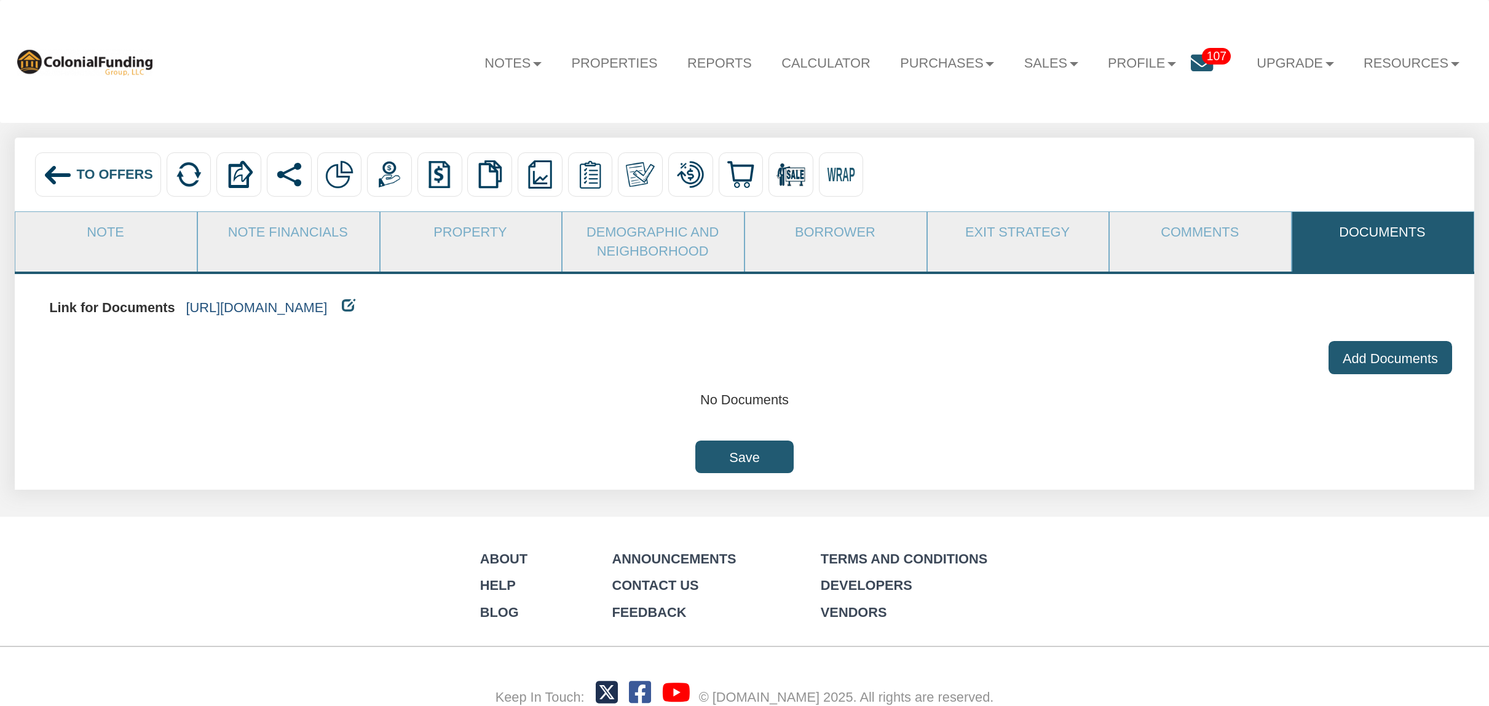
click at [327, 309] on link "https://colonialfundinggroup.sharepoint.com/:f:/s/operationsteam/EpaKEeWbl3pCuh…" at bounding box center [256, 307] width 141 height 15
click at [300, 229] on link "Note Financials" at bounding box center [288, 232] width 180 height 41
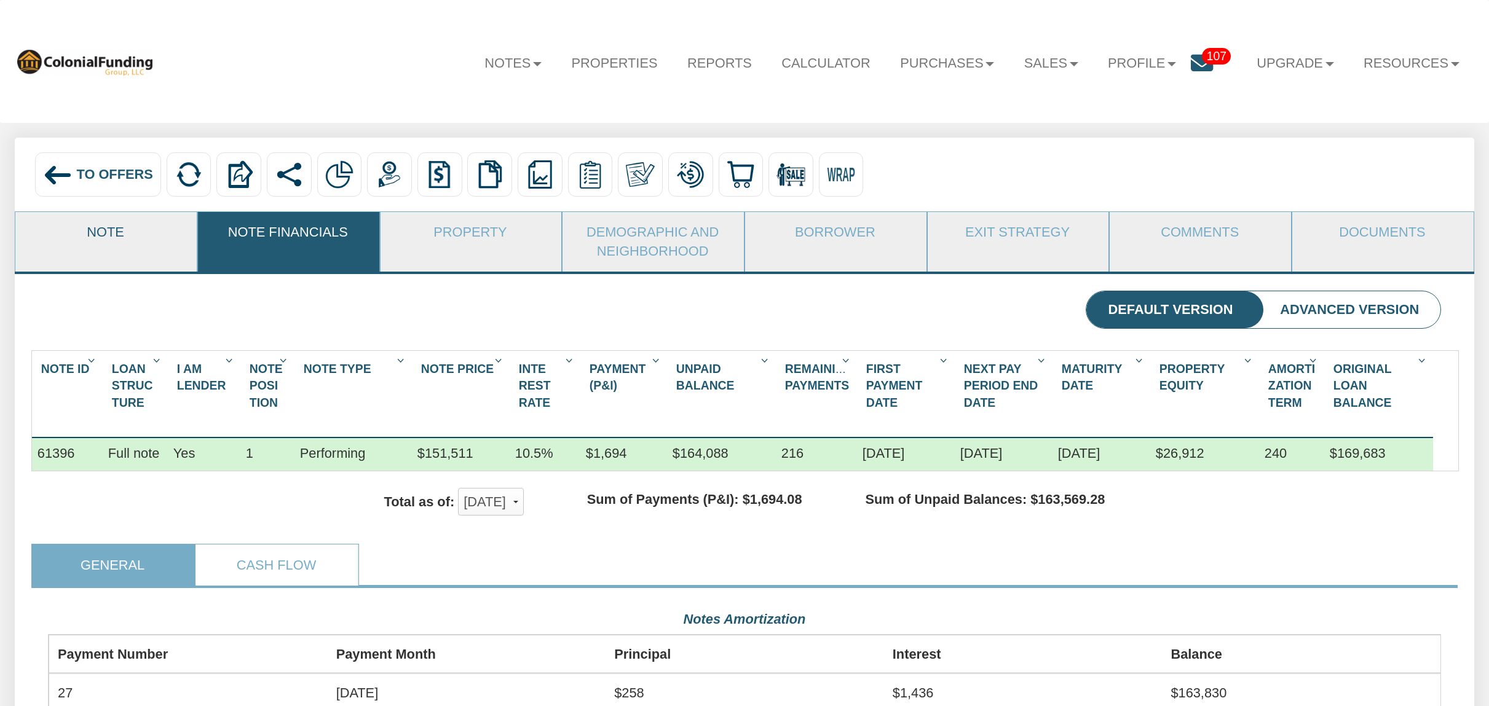
click at [125, 235] on link "Note" at bounding box center [105, 232] width 180 height 41
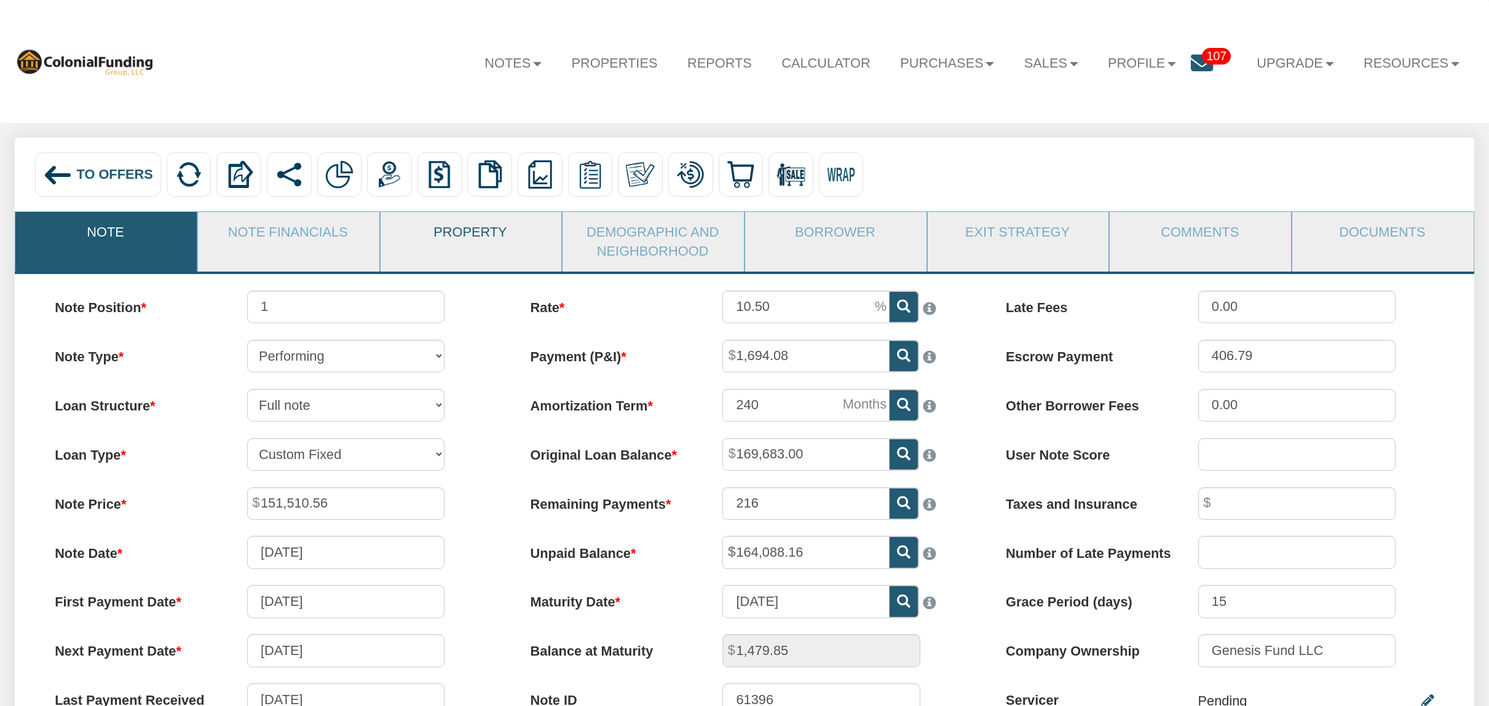
click at [468, 242] on link "Property" at bounding box center [471, 232] width 180 height 41
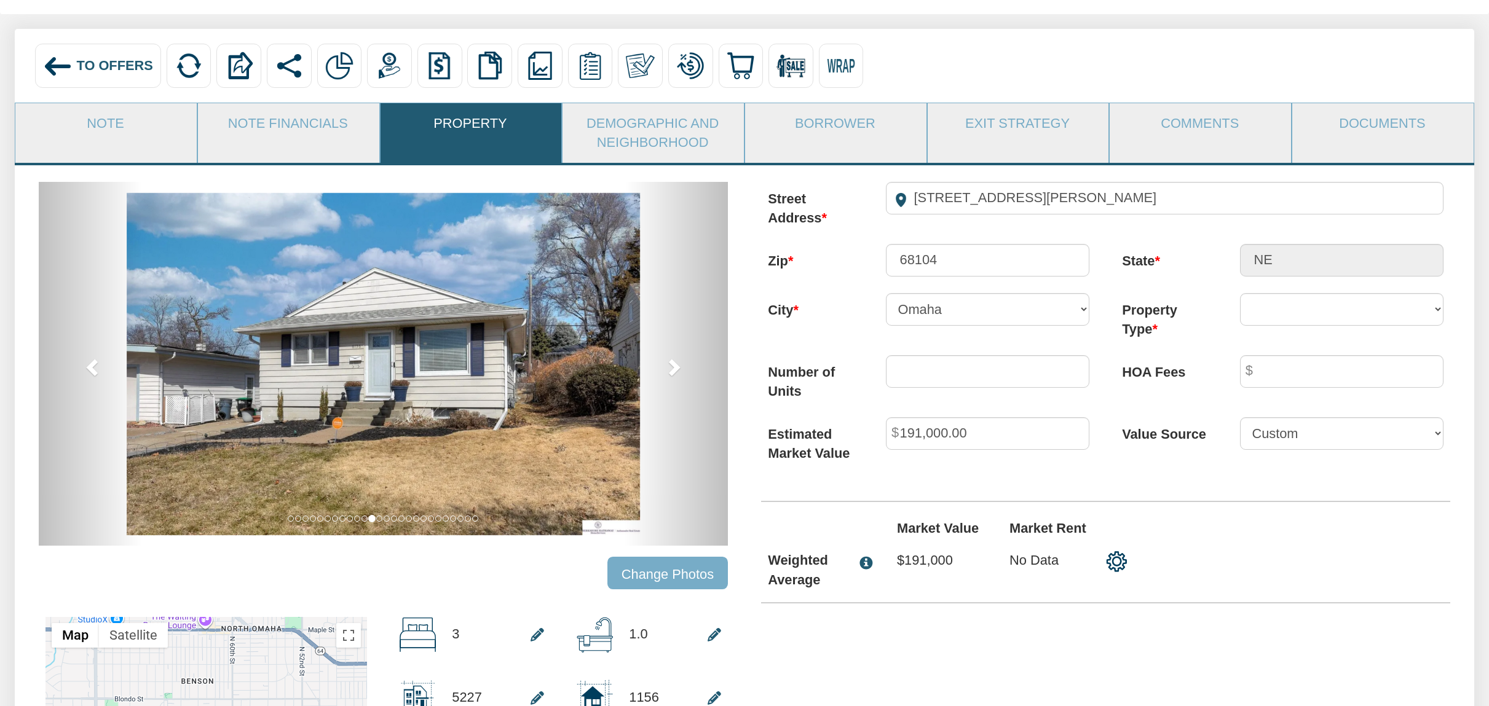
scroll to position [112, 0]
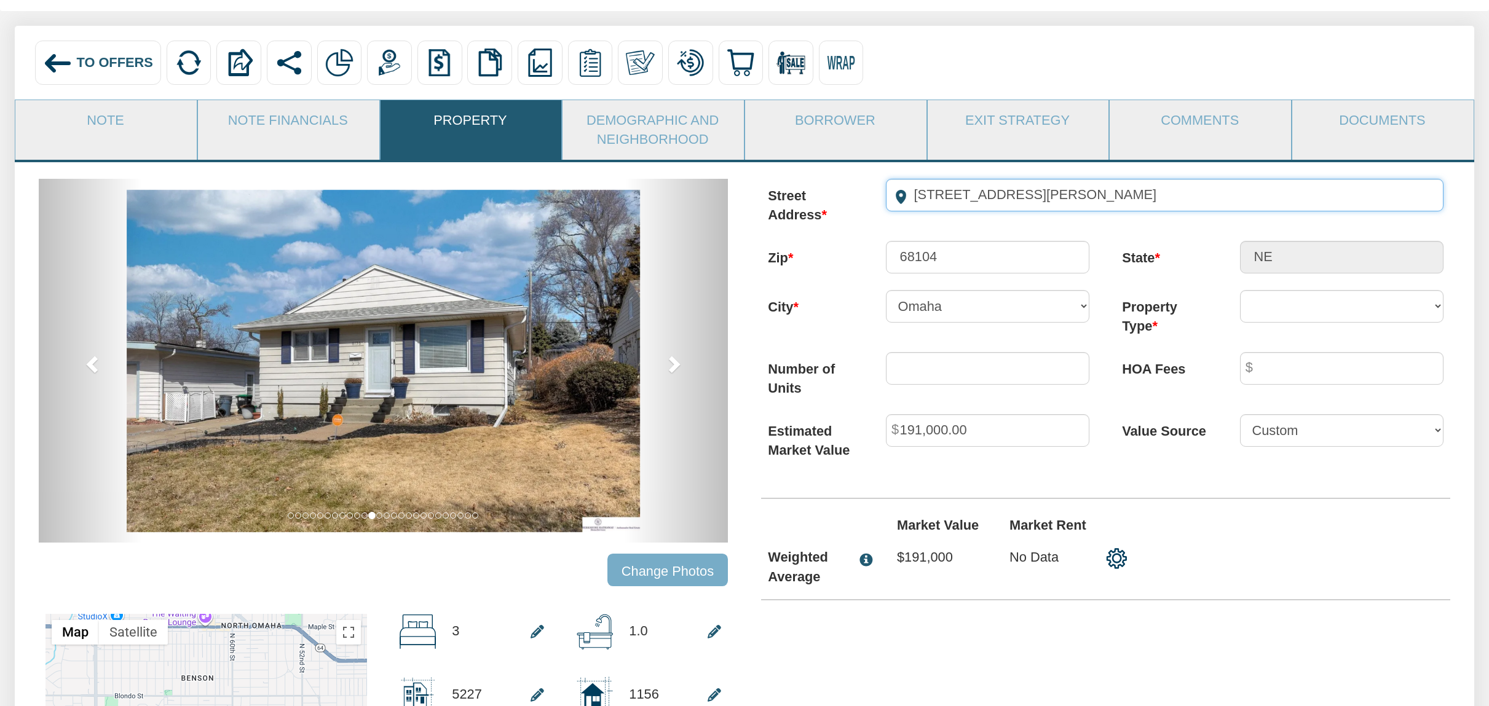
click at [1004, 208] on input "6136 Seward St" at bounding box center [1165, 195] width 558 height 33
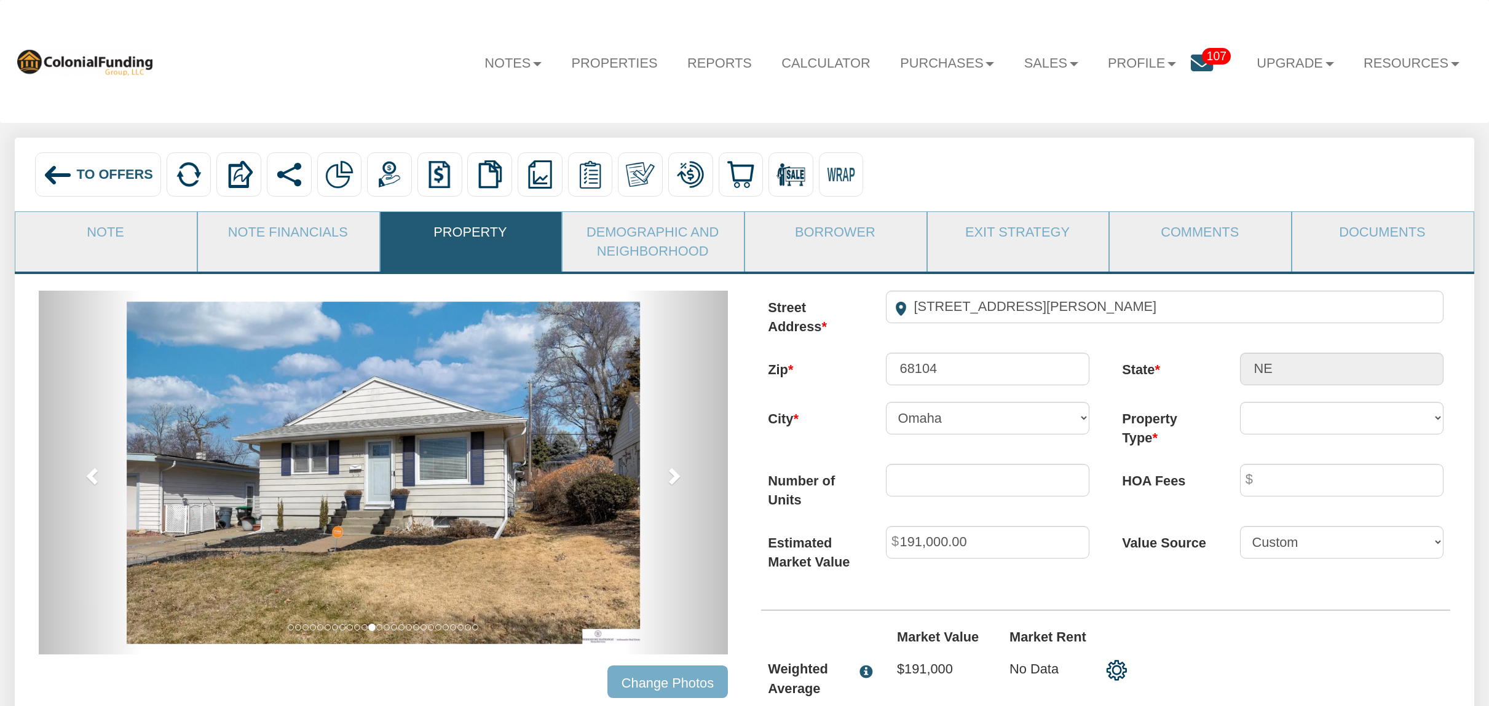
scroll to position [0, 0]
click at [103, 167] on span "To Offers" at bounding box center [115, 174] width 76 height 15
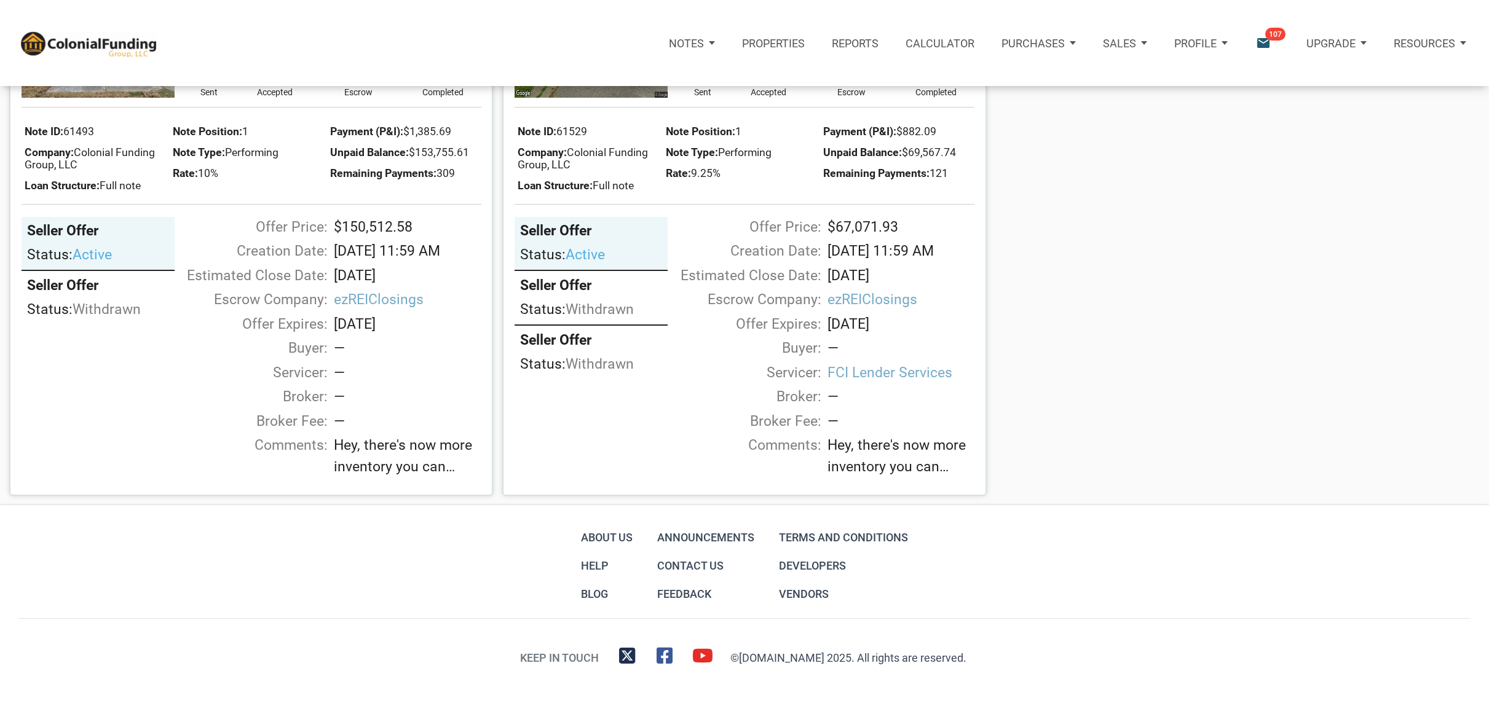
scroll to position [2790, 0]
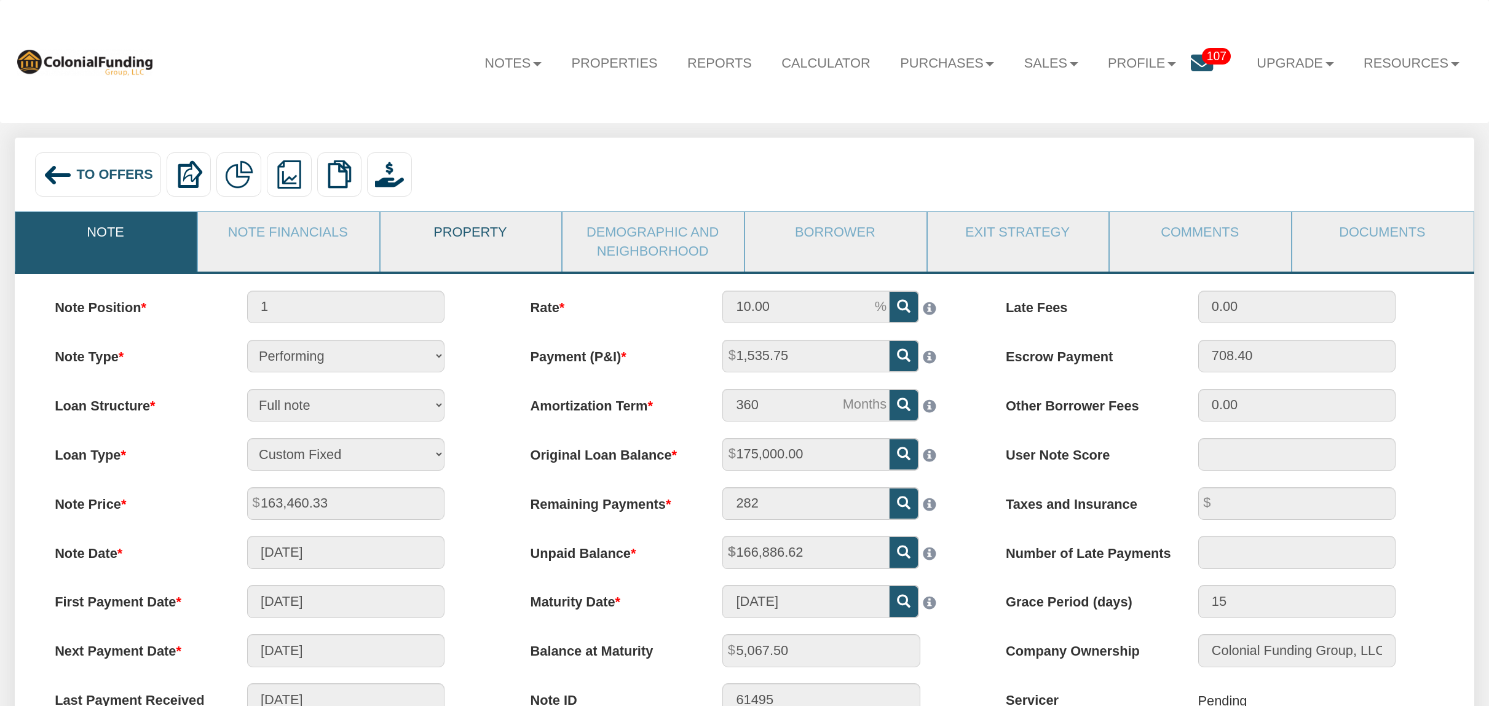
click at [454, 235] on link "Property" at bounding box center [471, 232] width 180 height 41
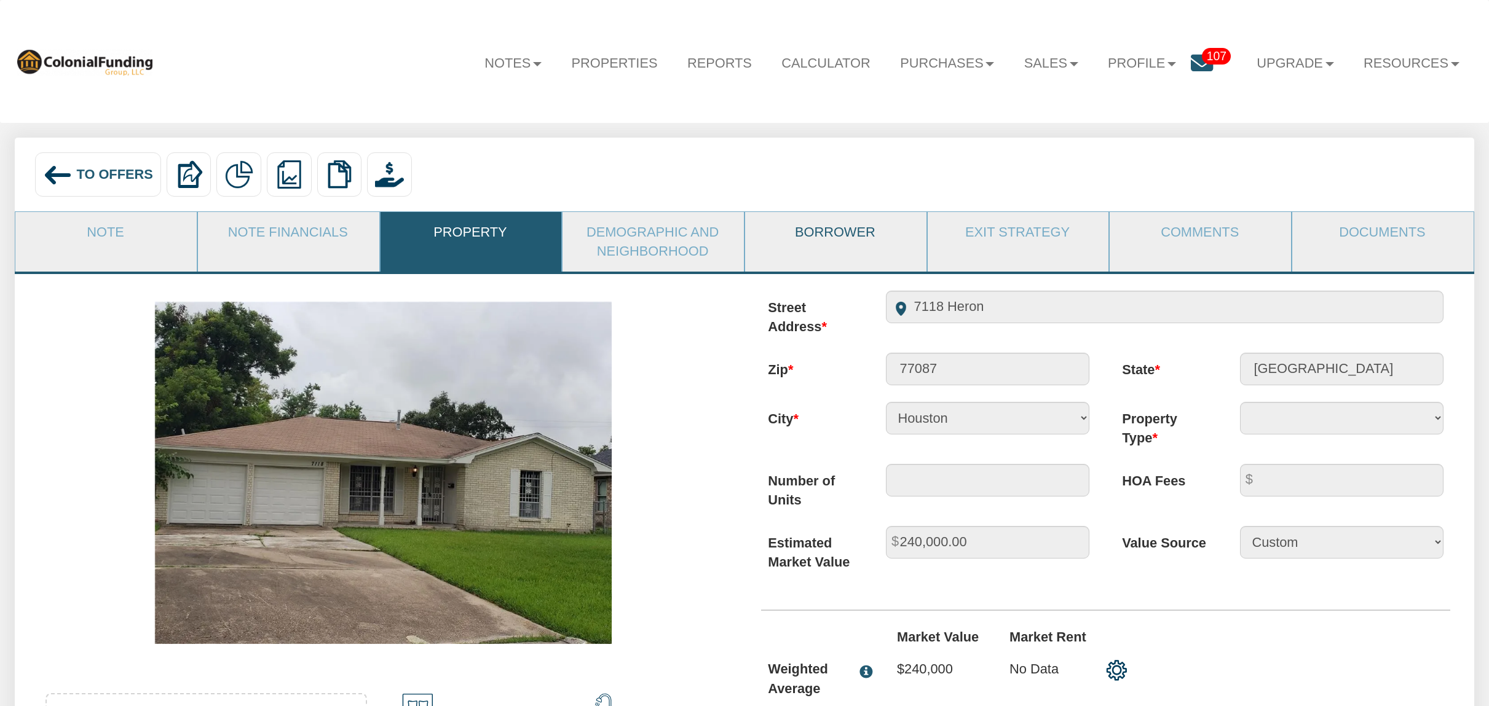
click at [827, 239] on link "Borrower" at bounding box center [835, 232] width 180 height 41
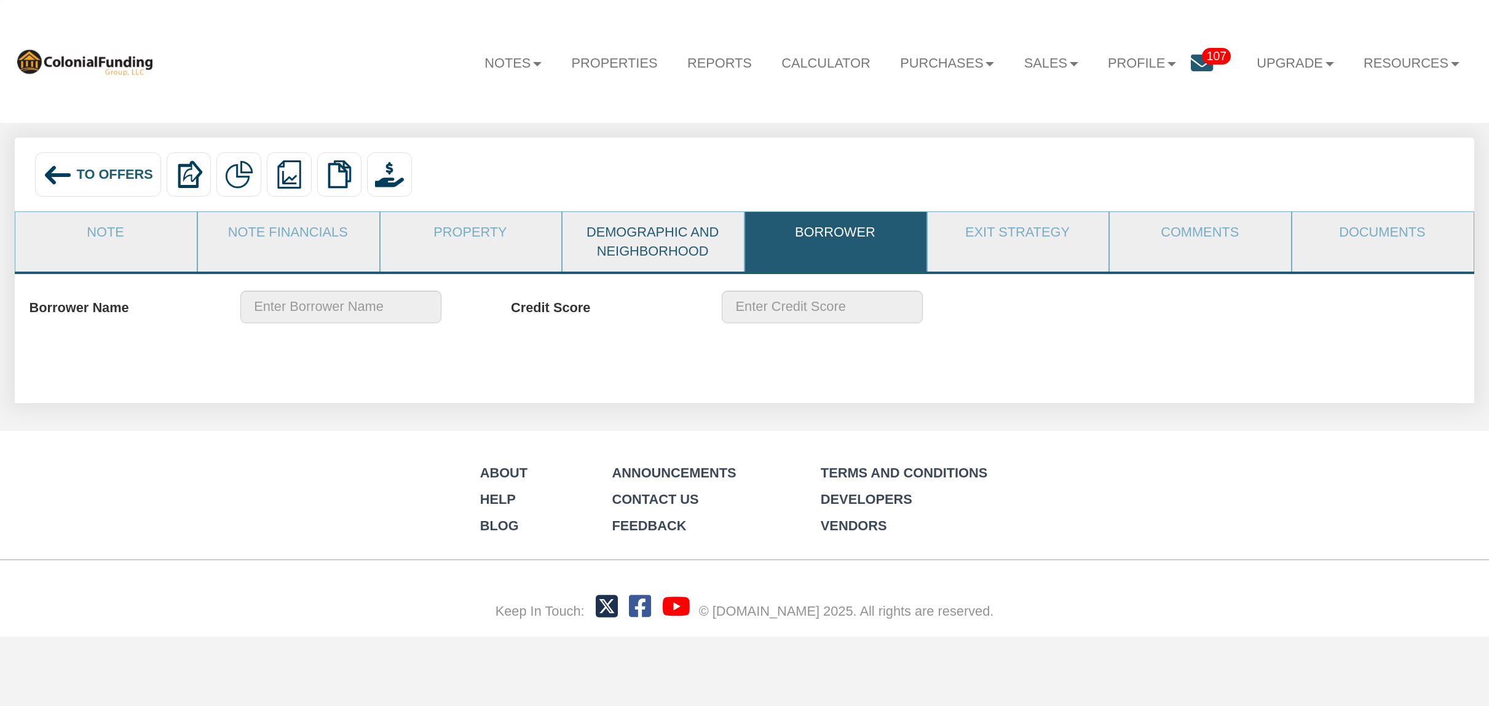
click at [663, 231] on link "Demographic and Neighborhood" at bounding box center [652, 242] width 180 height 60
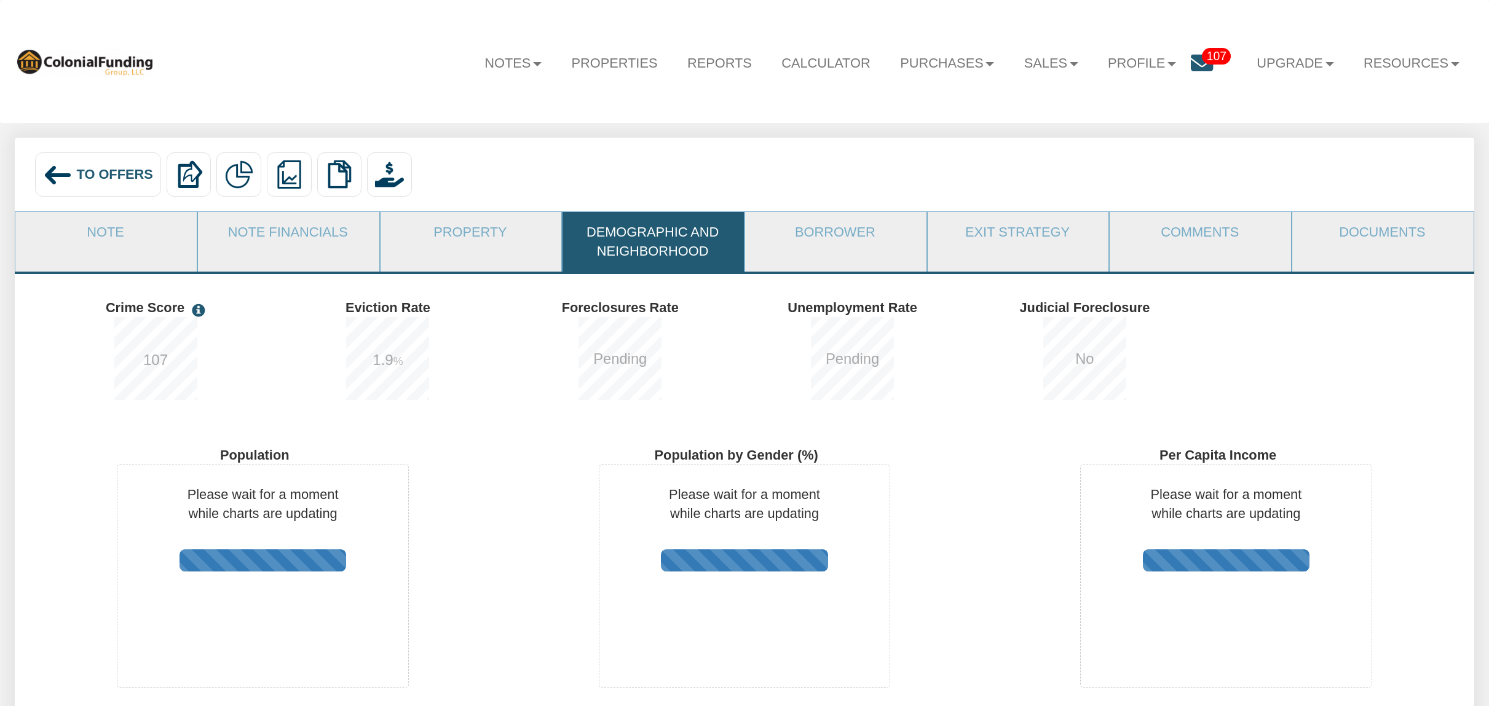
scroll to position [266, 482]
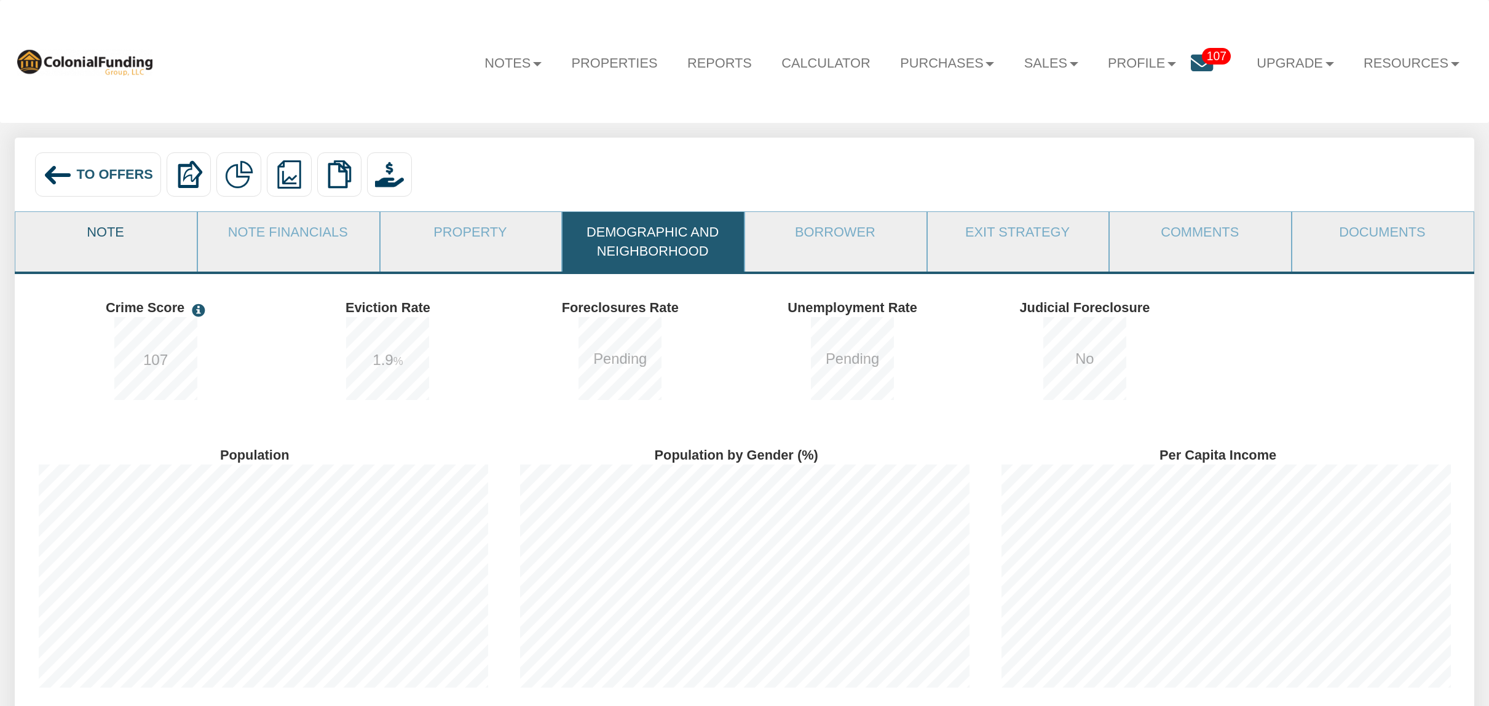
click at [101, 223] on link "Note" at bounding box center [105, 232] width 180 height 41
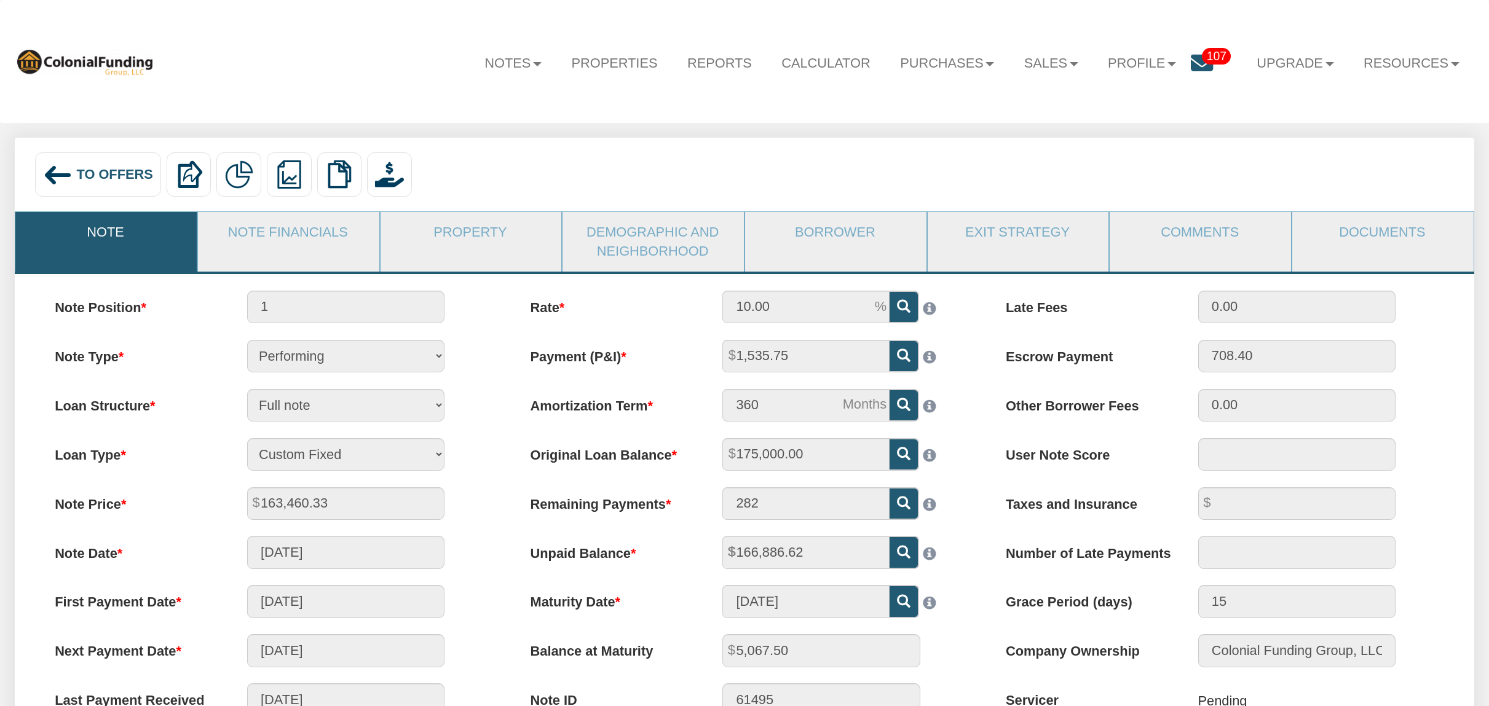
click at [81, 178] on span "To Offers" at bounding box center [115, 174] width 76 height 15
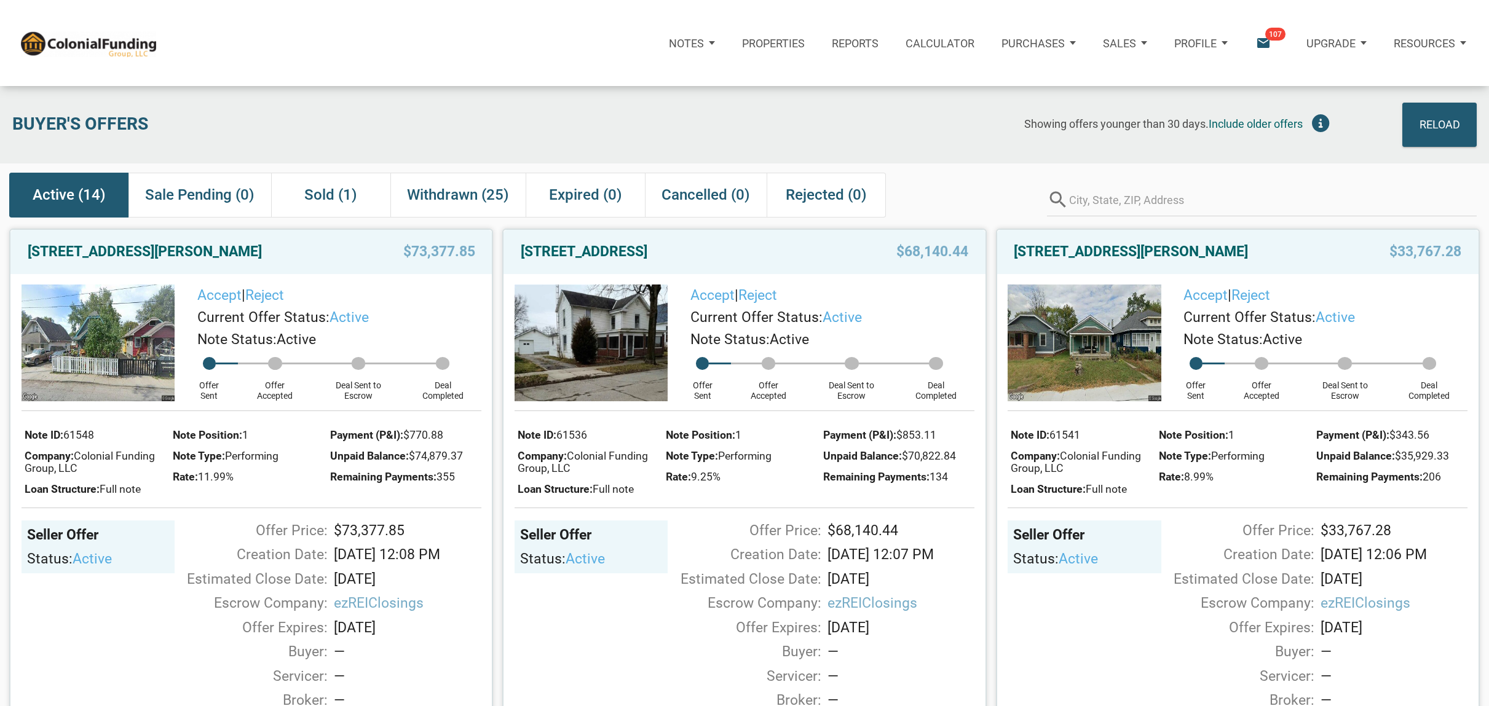
click at [1435, 47] on p "Resources" at bounding box center [1424, 43] width 61 height 13
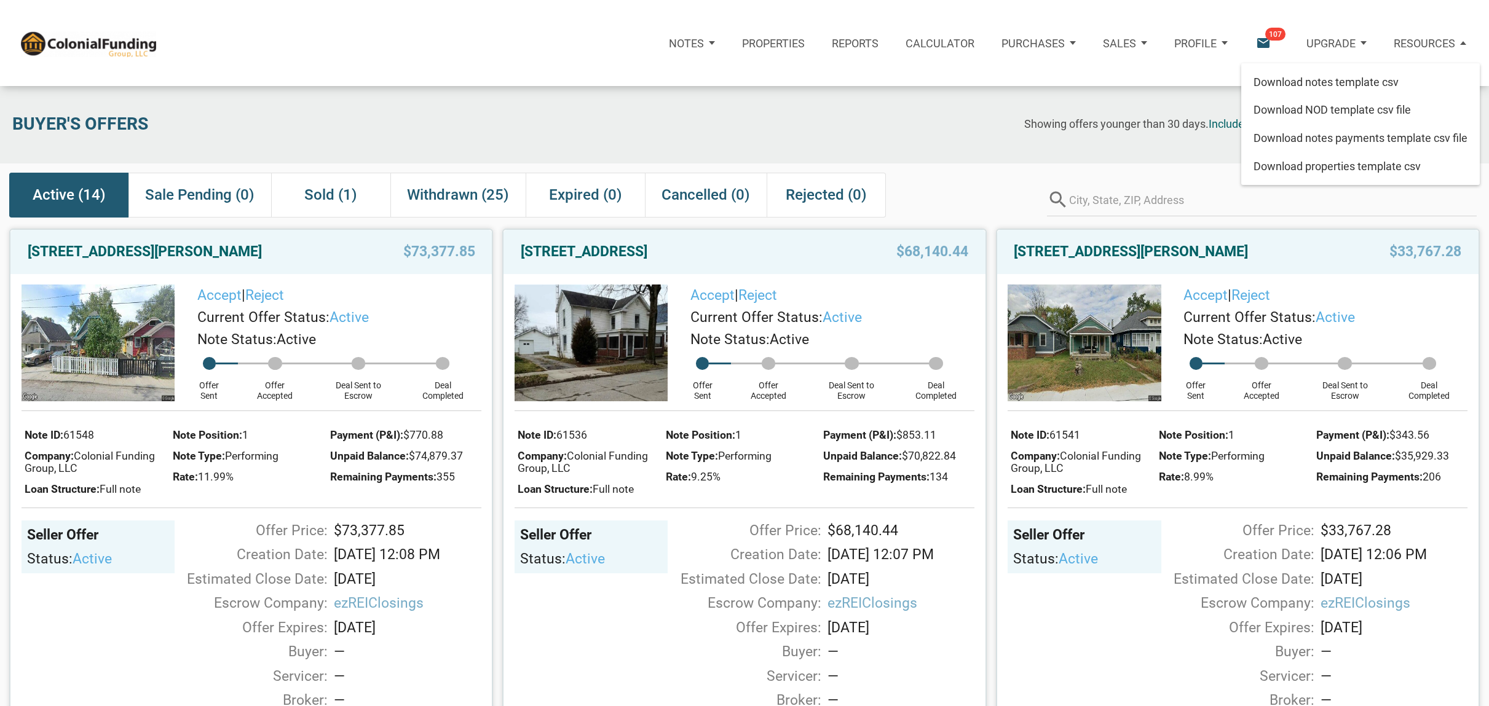
click at [672, 27] on div "Notes" at bounding box center [691, 43] width 73 height 44
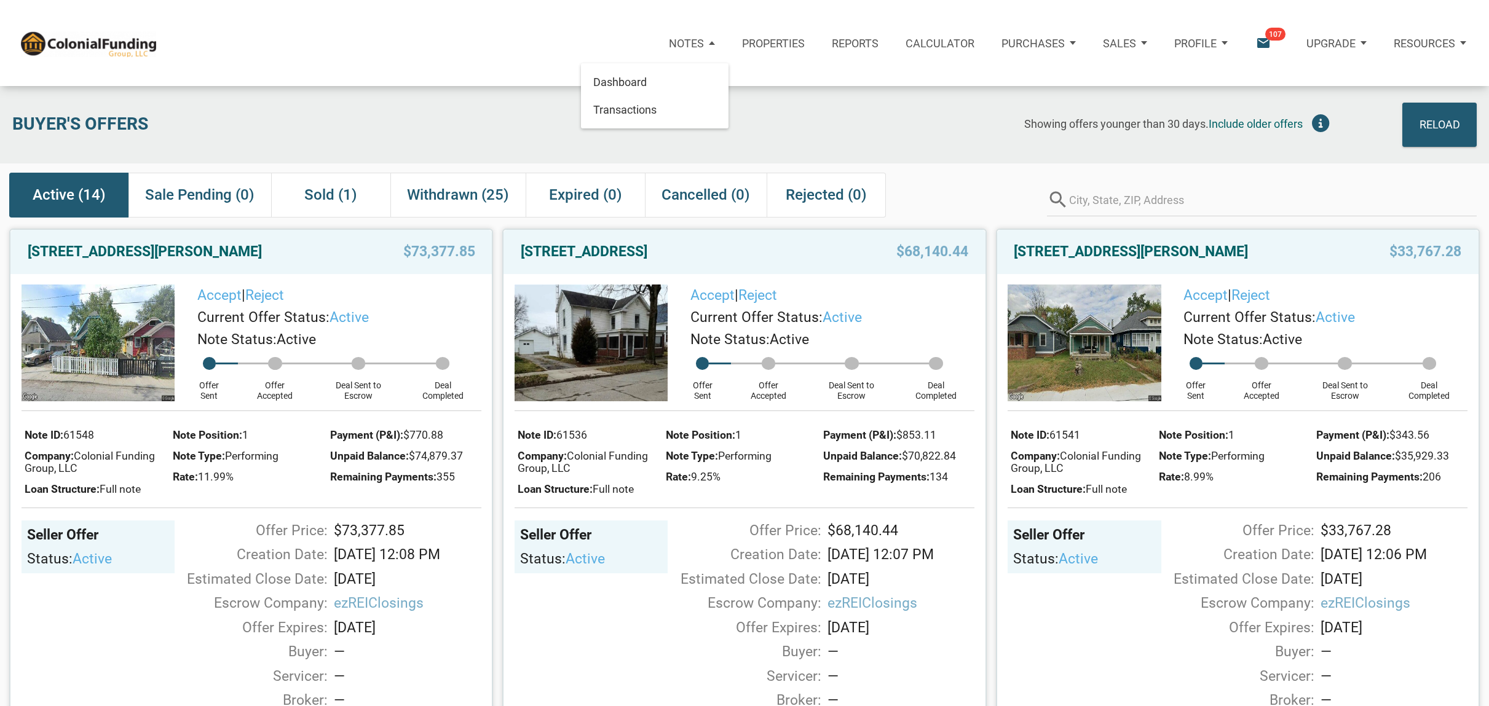
click at [944, 109] on div "Showing offers younger than 30 days. Include older offers" at bounding box center [892, 125] width 886 height 44
click at [1194, 39] on p "Profile" at bounding box center [1195, 43] width 42 height 13
click at [1128, 106] on link "Logout" at bounding box center [1167, 110] width 141 height 28
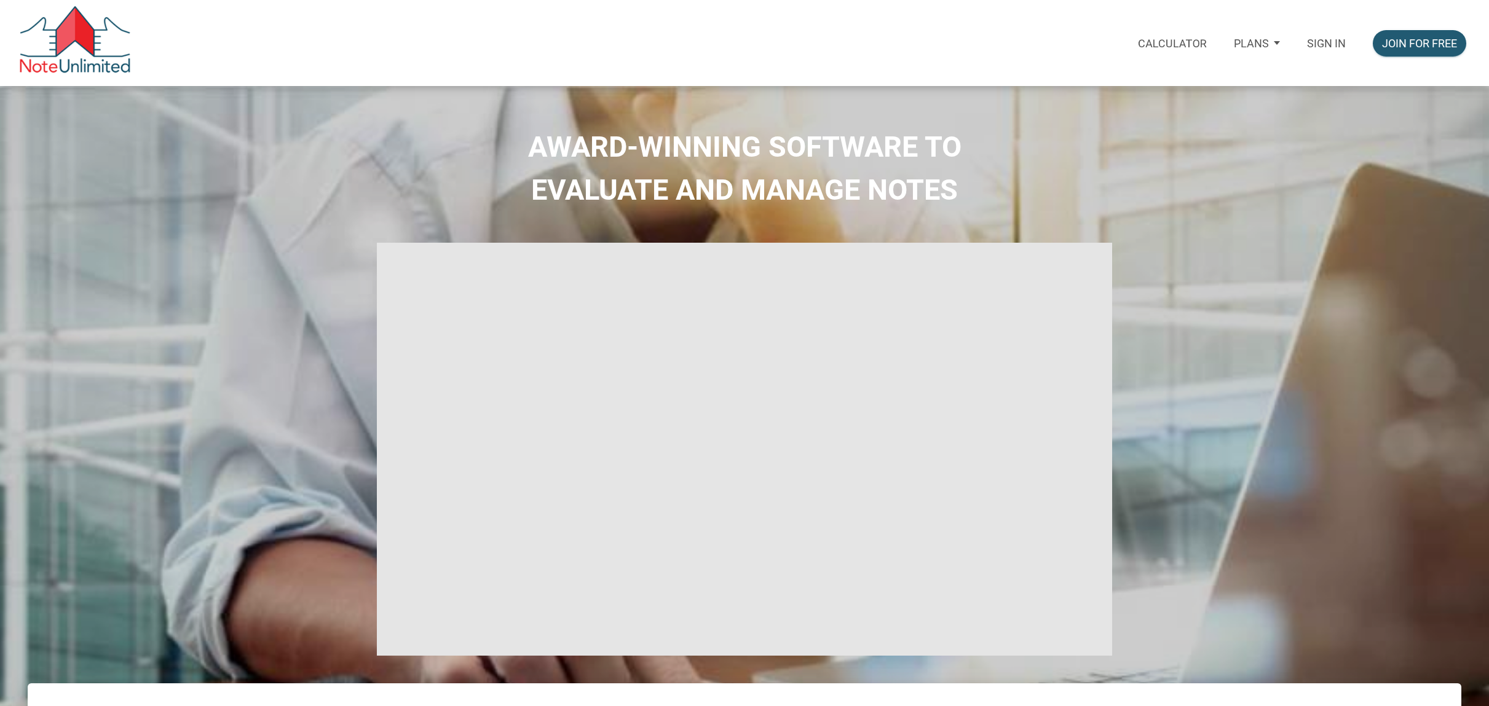
type input "Introduction to new features"
select select
click at [1318, 41] on p "Sign in" at bounding box center [1326, 43] width 39 height 13
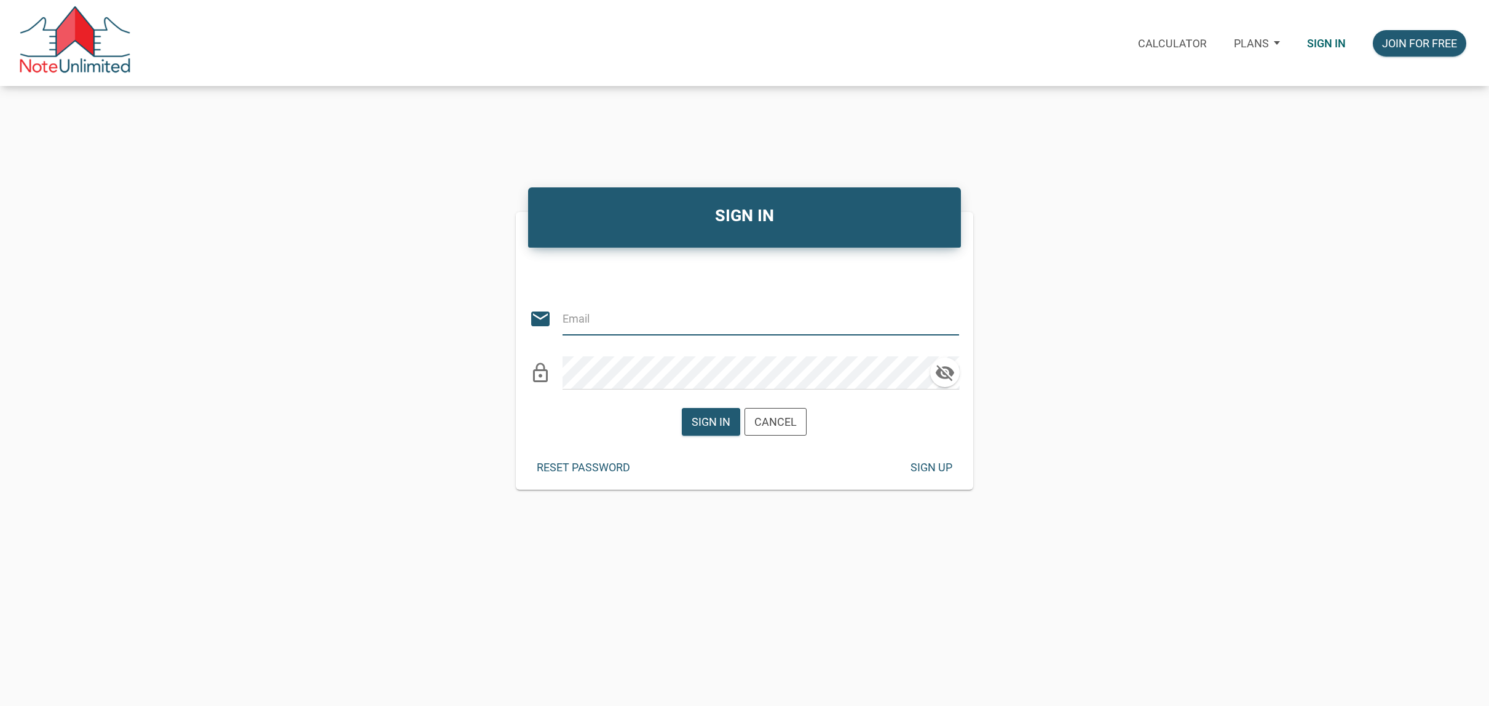
type input "stacey@kendratoddgroup.com"
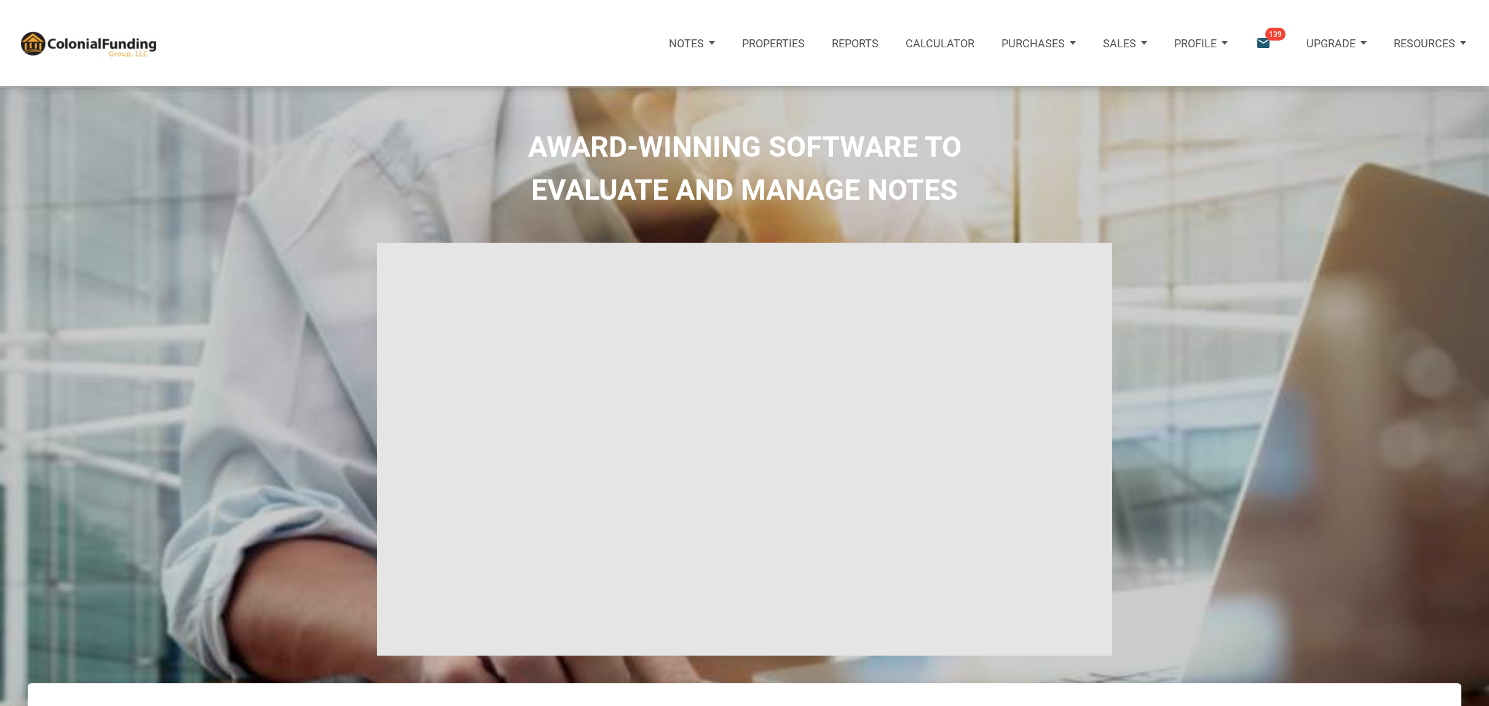
type input "Introduction to new features"
select select
click at [757, 39] on p "Properties" at bounding box center [773, 43] width 63 height 13
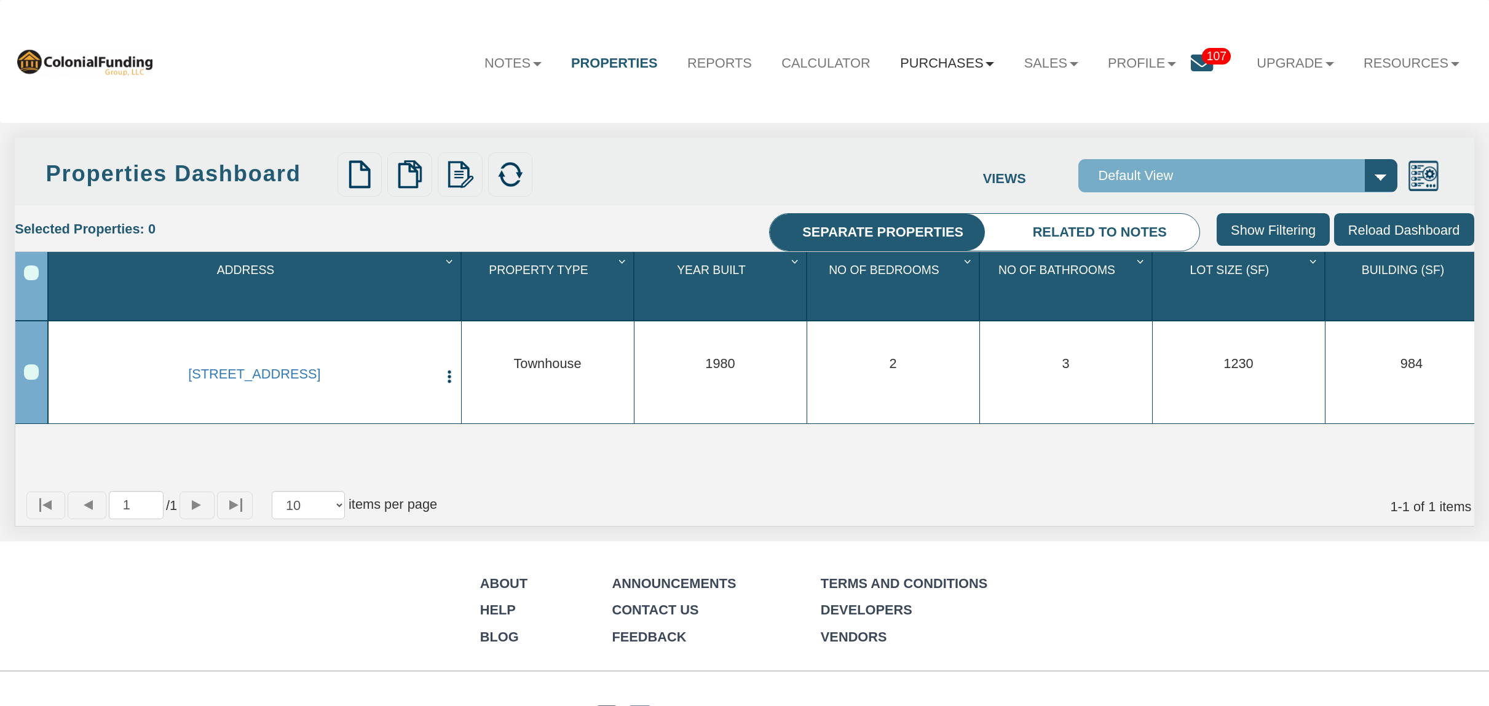
click at [913, 63] on link "Purchases" at bounding box center [947, 63] width 124 height 42
click at [872, 106] on link "Offers" at bounding box center [921, 103] width 173 height 26
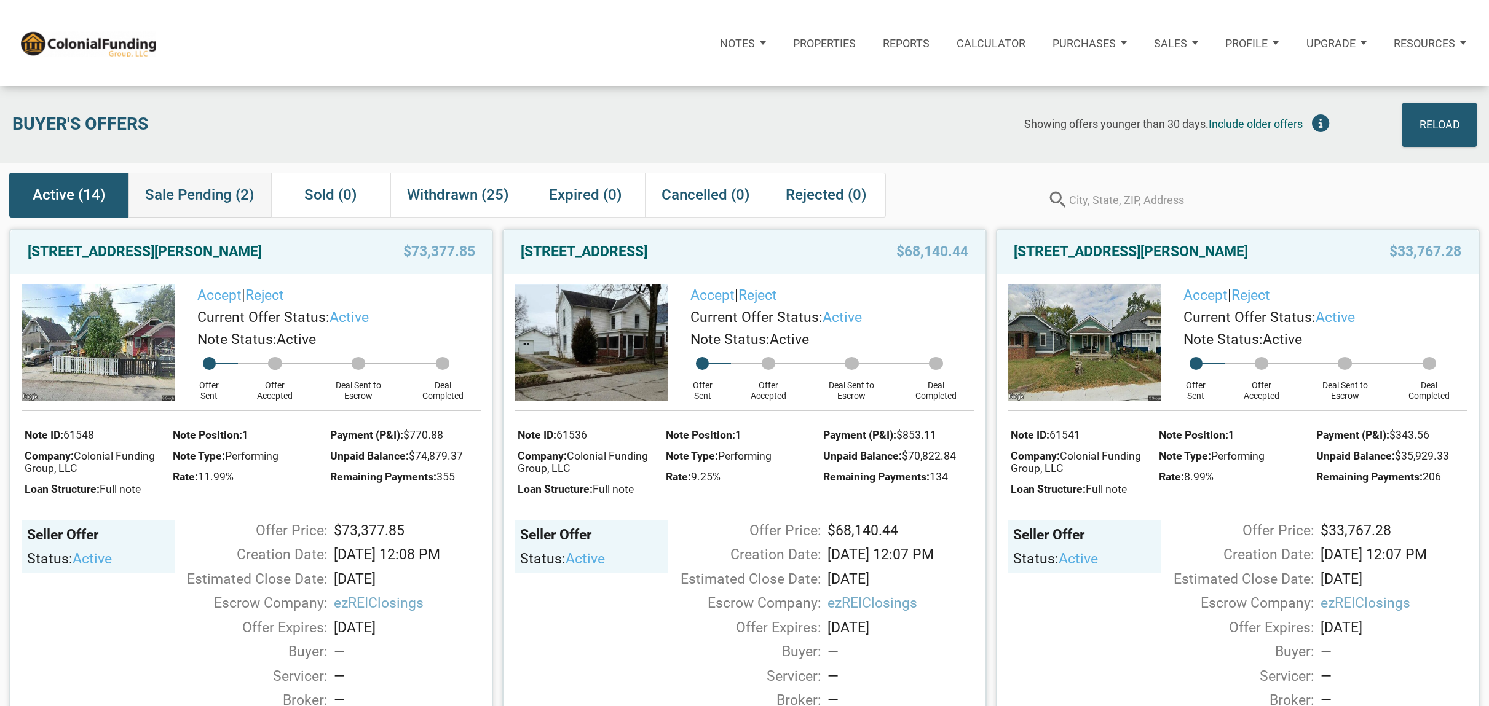
click at [190, 199] on span "Sale Pending (2)" at bounding box center [199, 195] width 109 height 22
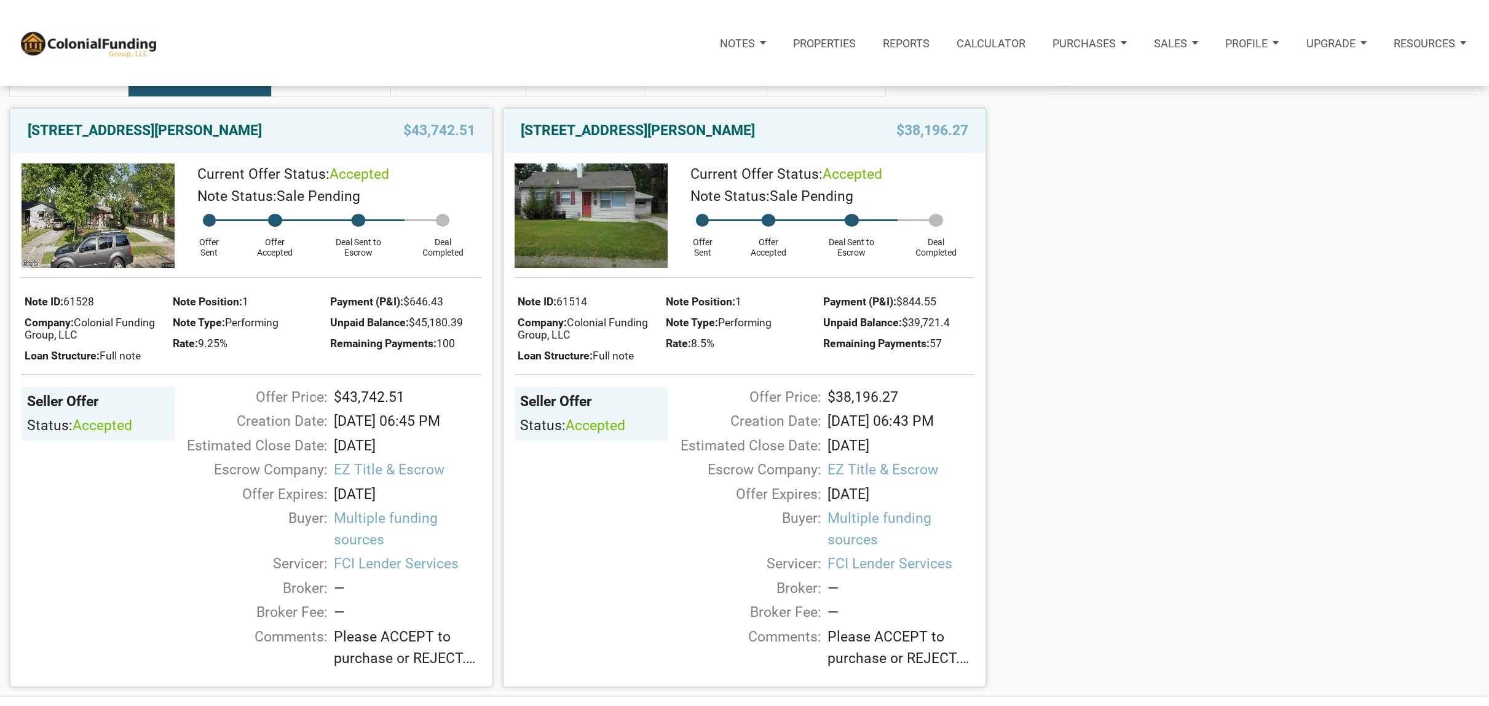
scroll to position [125, 0]
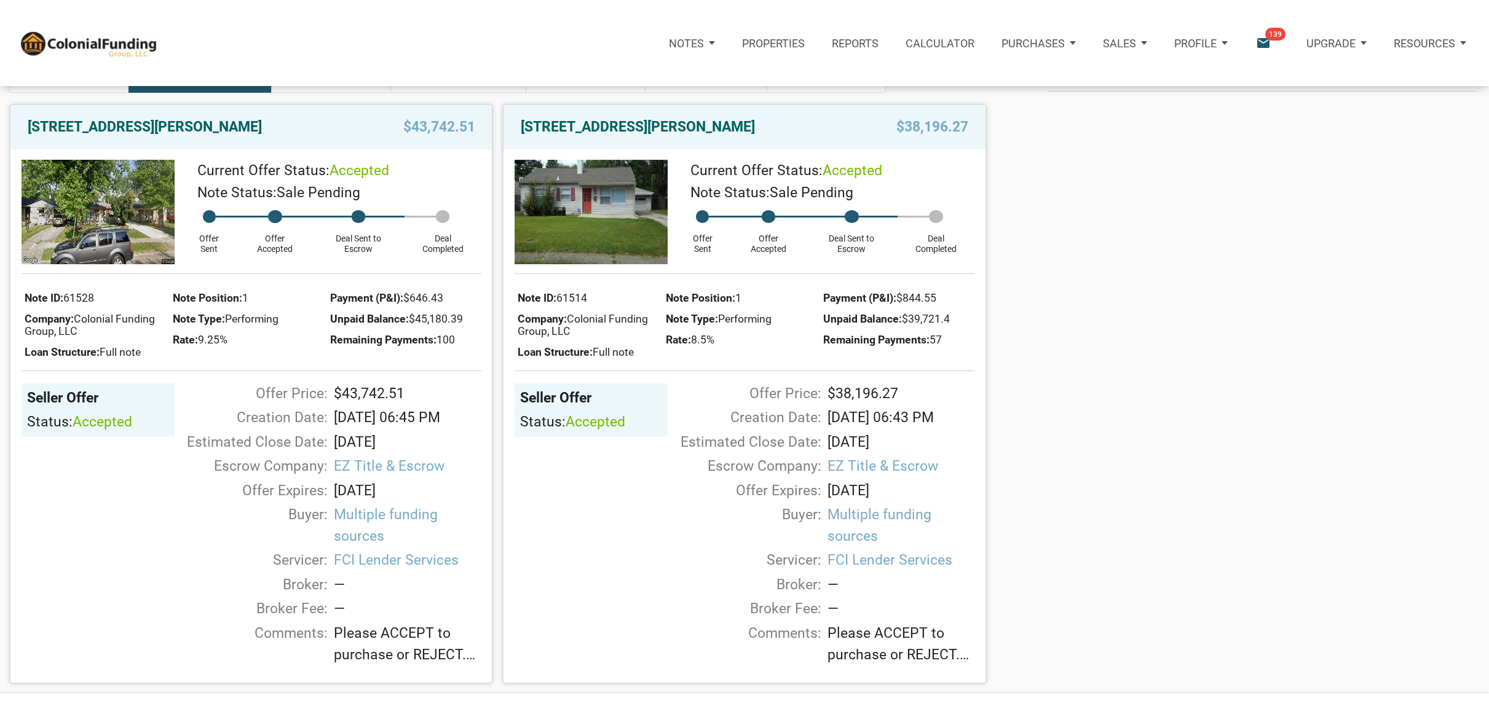
click at [609, 205] on img at bounding box center [591, 212] width 153 height 104
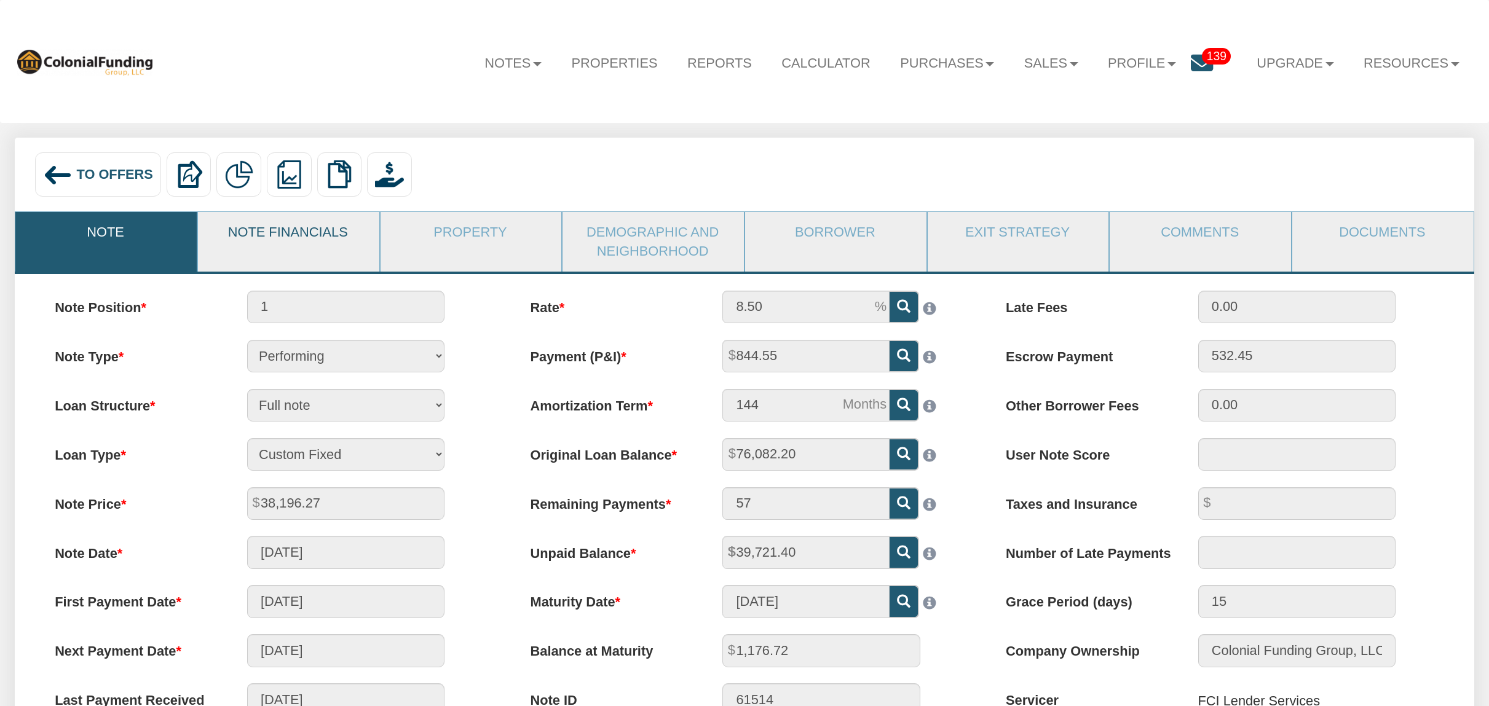
click at [299, 235] on link "Note Financials" at bounding box center [288, 232] width 180 height 41
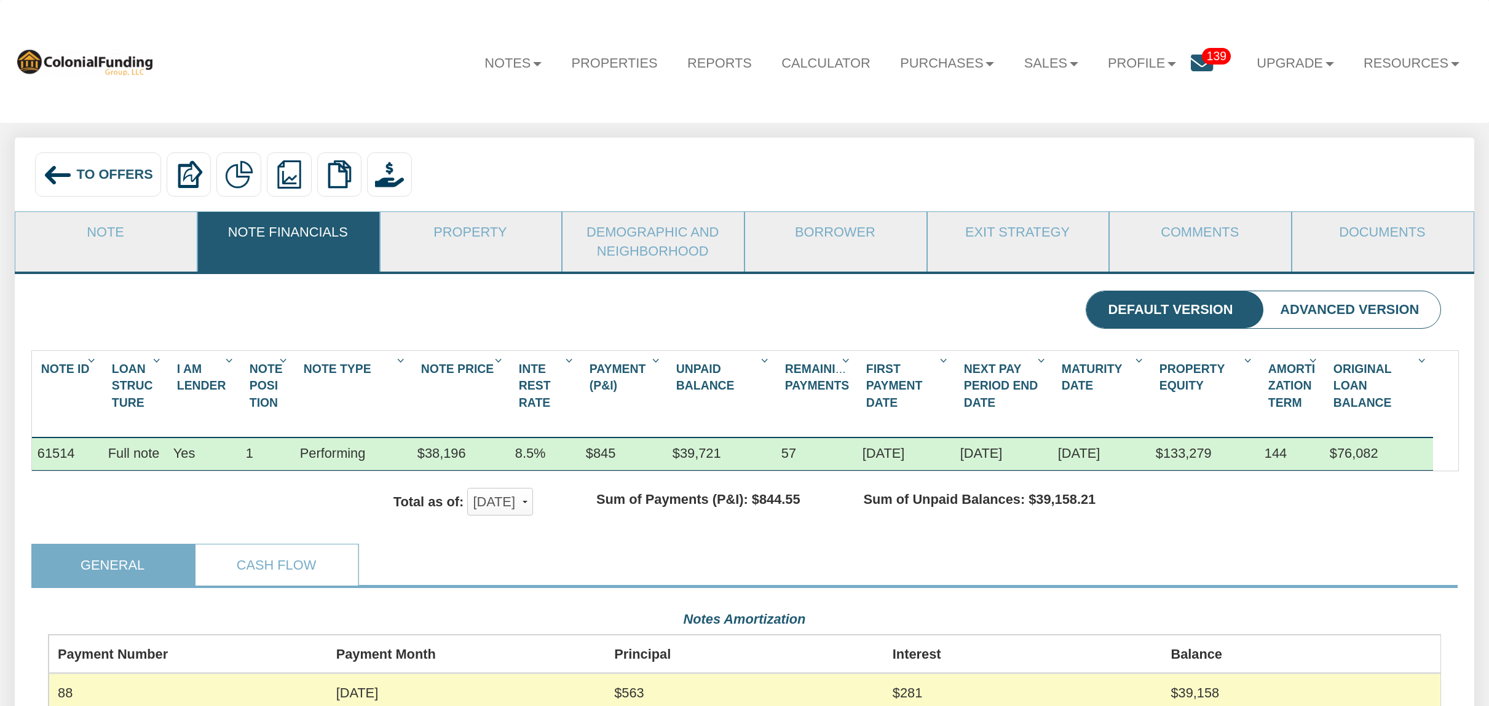
scroll to position [347, 1394]
click at [64, 172] on img at bounding box center [58, 175] width 30 height 30
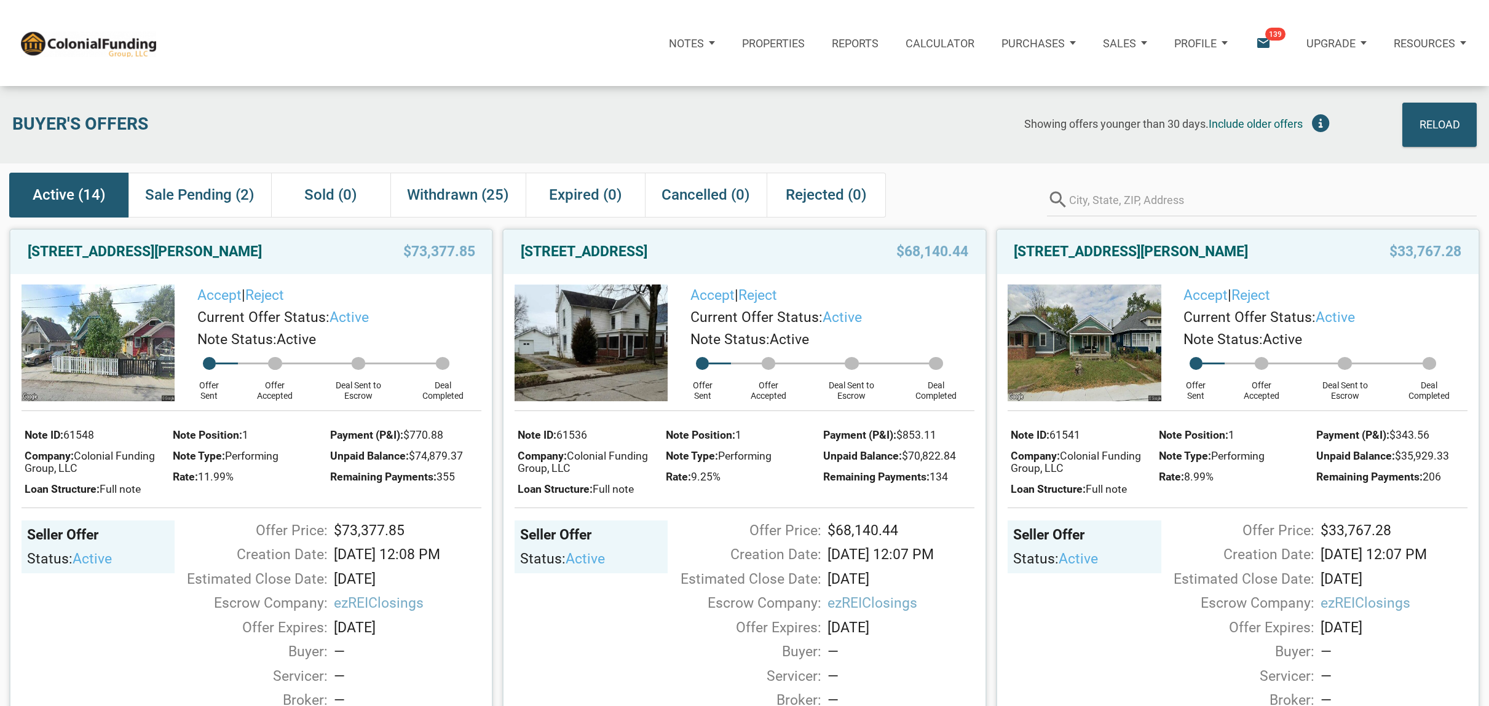
click at [1126, 36] on div "Sales" at bounding box center [1119, 43] width 33 height 17
click at [1044, 35] on div "Purchases" at bounding box center [1032, 43] width 63 height 17
click at [977, 104] on link "Orders" at bounding box center [1015, 110] width 141 height 28
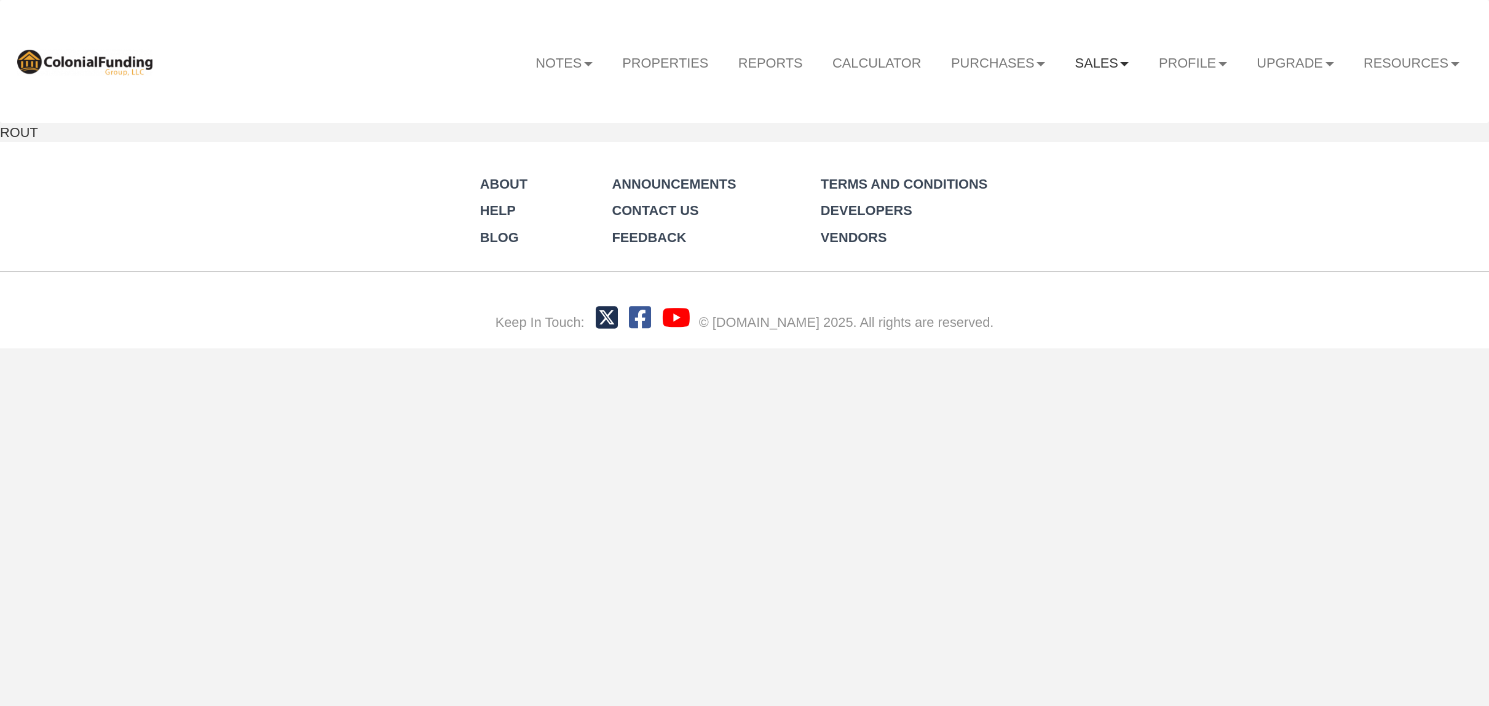
click at [1077, 63] on link "Sales" at bounding box center [1102, 63] width 84 height 42
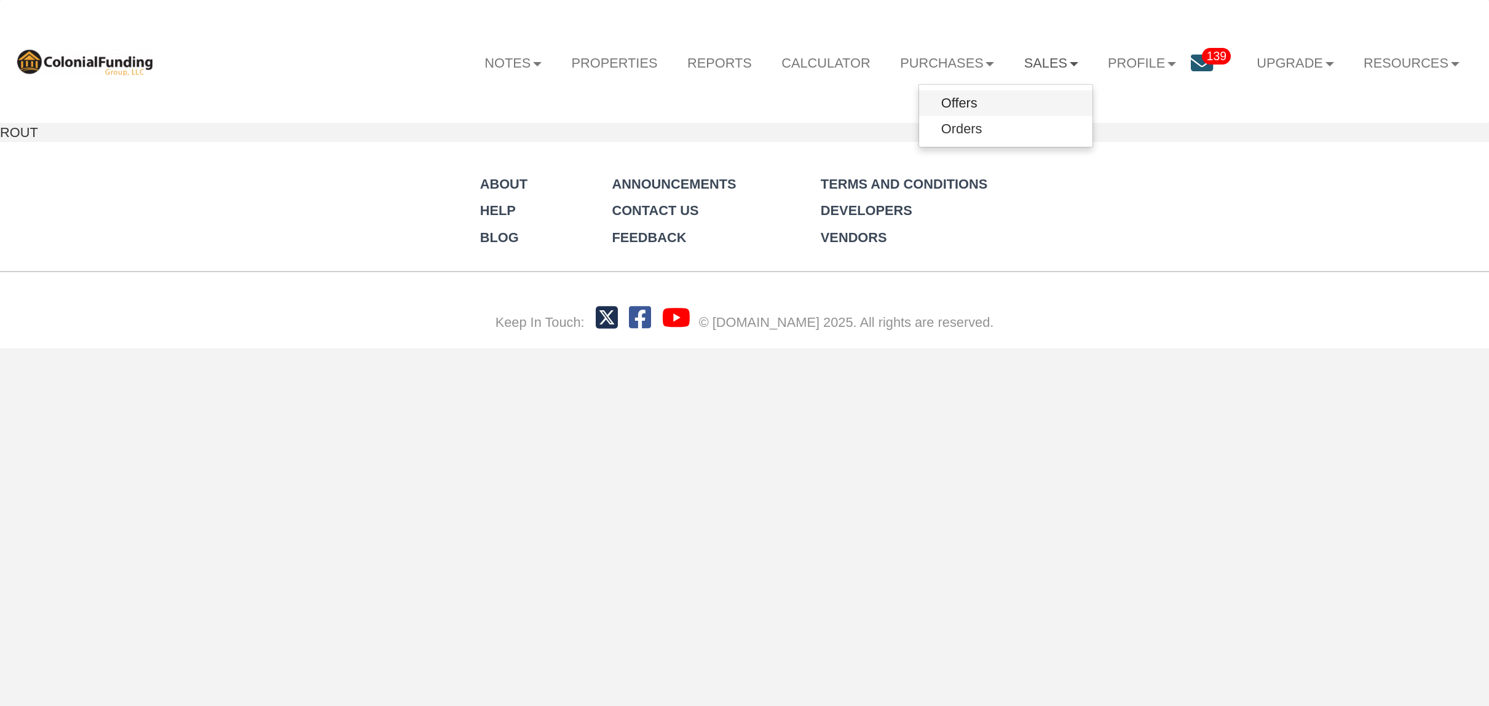
click at [1009, 107] on link "Offers" at bounding box center [1005, 103] width 173 height 26
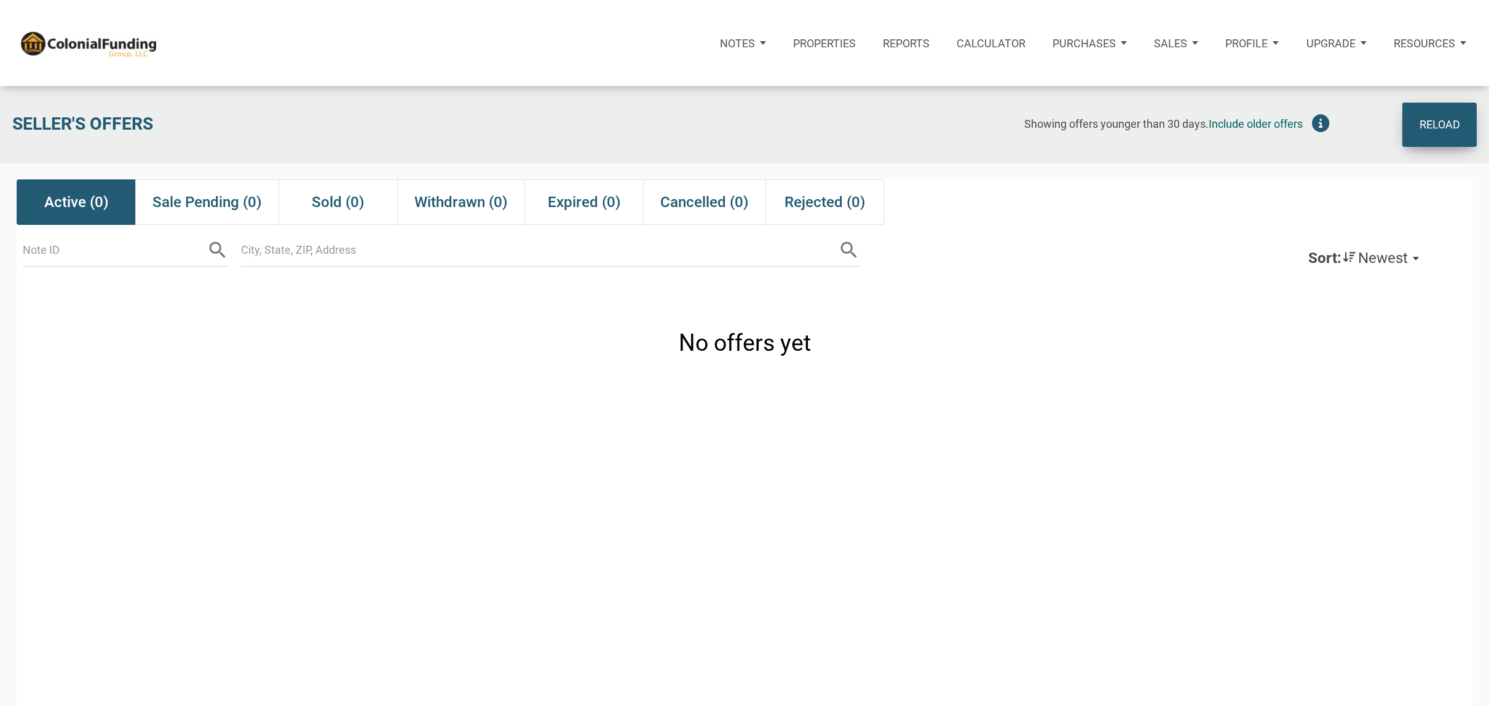
click at [1440, 127] on div "Reload" at bounding box center [1439, 125] width 41 height 26
click at [740, 45] on p "Notes" at bounding box center [737, 43] width 35 height 13
click at [652, 106] on link "Transactions" at bounding box center [705, 110] width 141 height 28
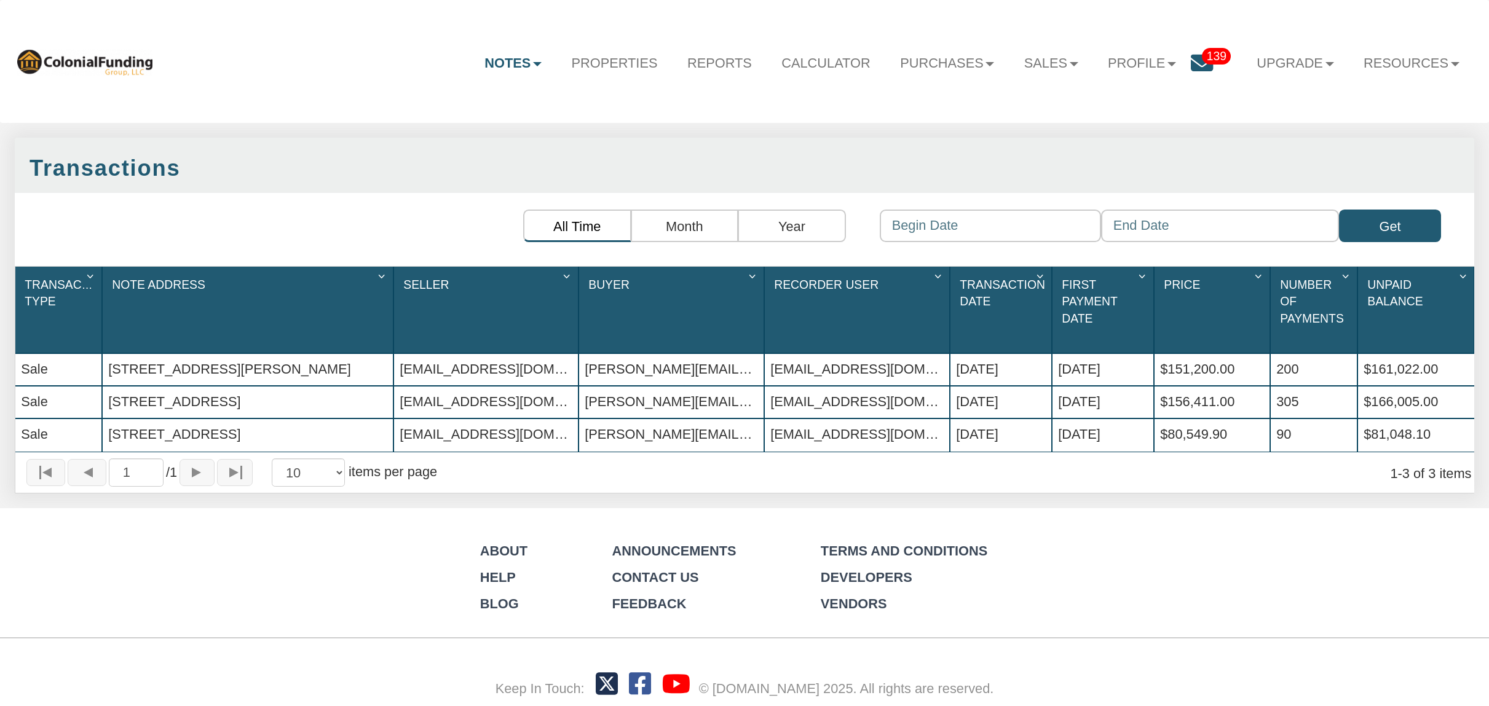
click at [119, 354] on div "[STREET_ADDRESS][PERSON_NAME]" at bounding box center [248, 369] width 290 height 31
click at [193, 387] on div "[STREET_ADDRESS]" at bounding box center [248, 402] width 290 height 31
click at [156, 387] on div "[STREET_ADDRESS]" at bounding box center [248, 402] width 290 height 31
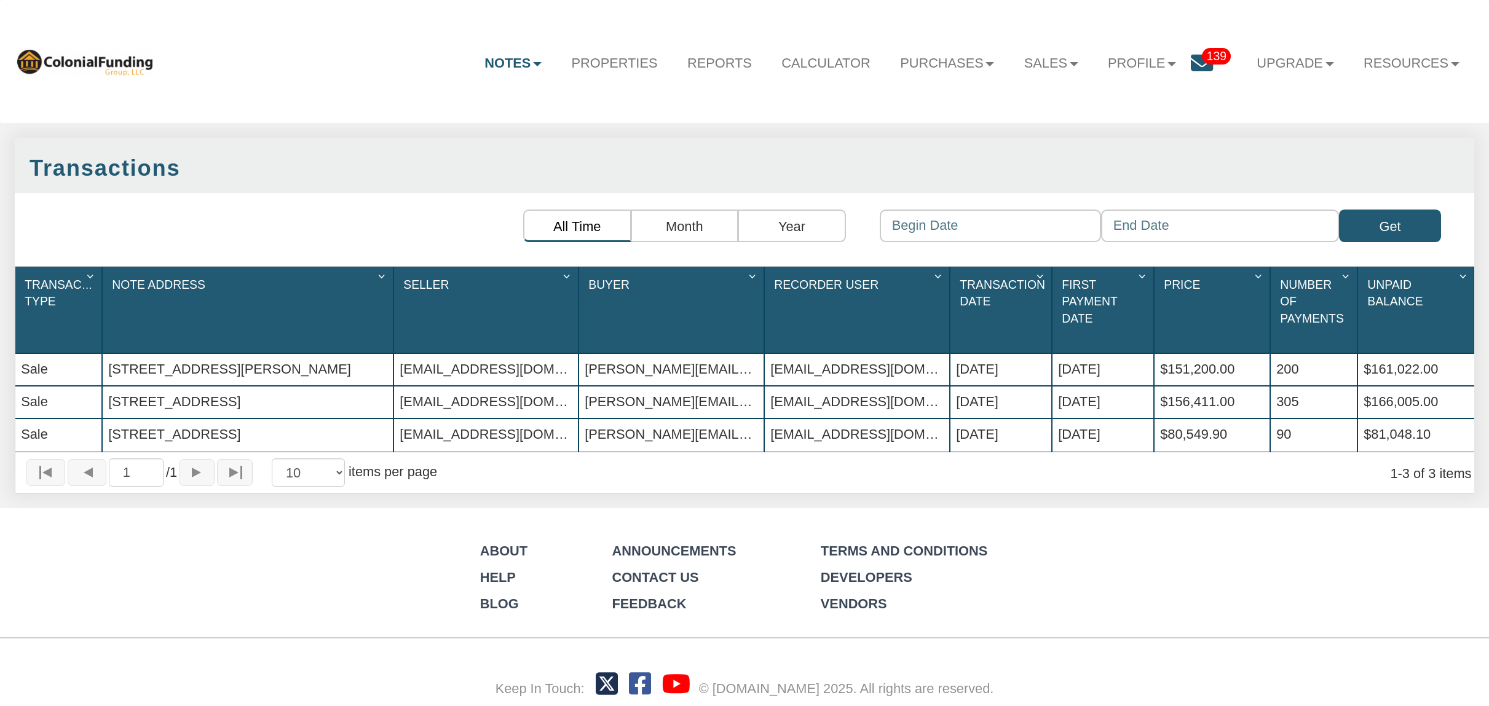
drag, startPoint x: 105, startPoint y: 382, endPoint x: 340, endPoint y: 390, distance: 235.0
click at [340, 390] on div "[STREET_ADDRESS]" at bounding box center [248, 402] width 290 height 31
click at [168, 390] on div "[STREET_ADDRESS]" at bounding box center [248, 402] width 290 height 31
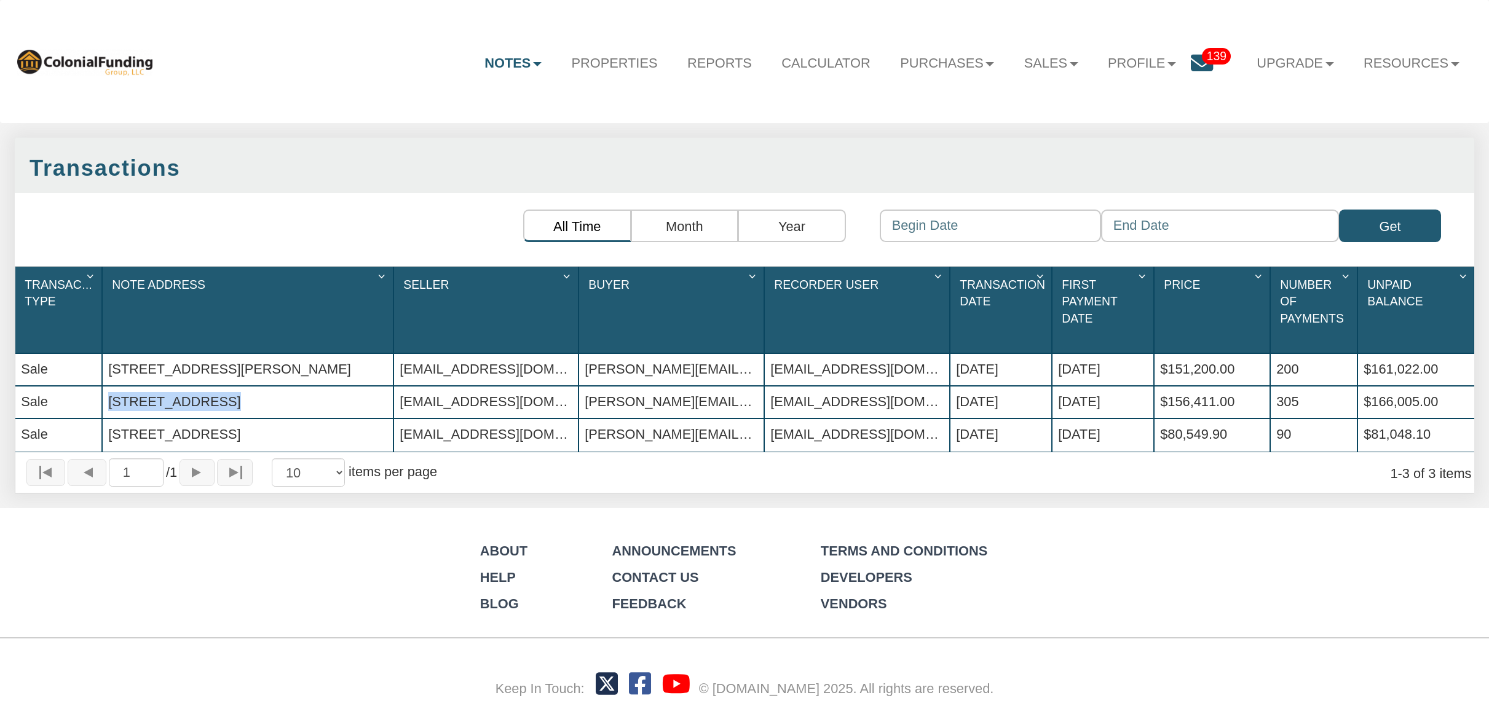
click at [168, 390] on div "[STREET_ADDRESS]" at bounding box center [248, 402] width 290 height 31
click at [109, 388] on div "[STREET_ADDRESS]" at bounding box center [248, 402] width 290 height 31
